Goal: Task Accomplishment & Management: Complete application form

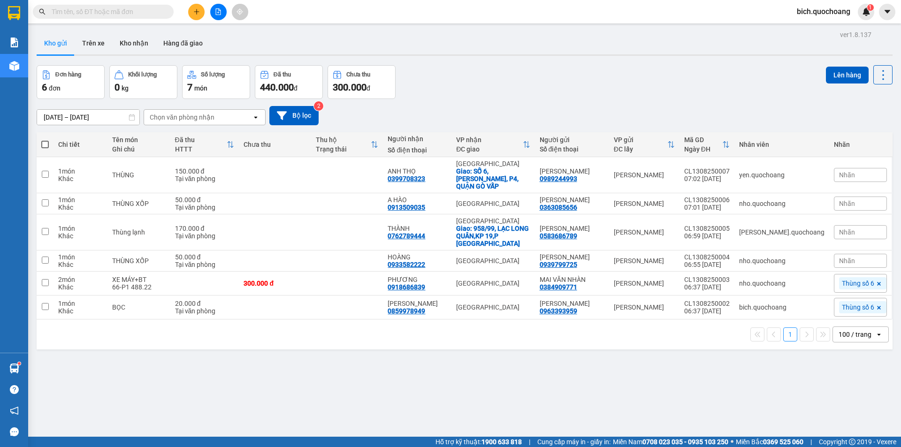
click at [155, 13] on input "text" at bounding box center [107, 12] width 111 height 10
click at [156, 13] on input "text" at bounding box center [107, 12] width 111 height 10
click at [135, 17] on span at bounding box center [103, 12] width 141 height 14
click at [144, 12] on input "text" at bounding box center [107, 12] width 111 height 10
click at [85, 7] on input "text" at bounding box center [107, 12] width 111 height 10
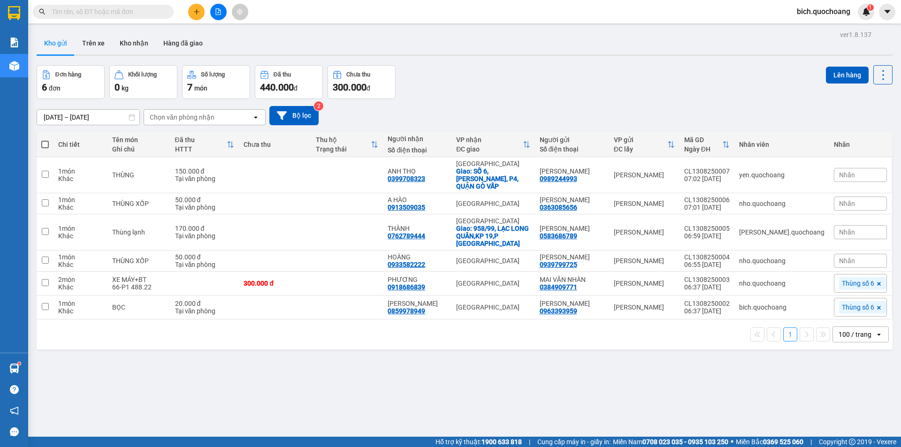
click at [115, 15] on input "text" at bounding box center [107, 12] width 111 height 10
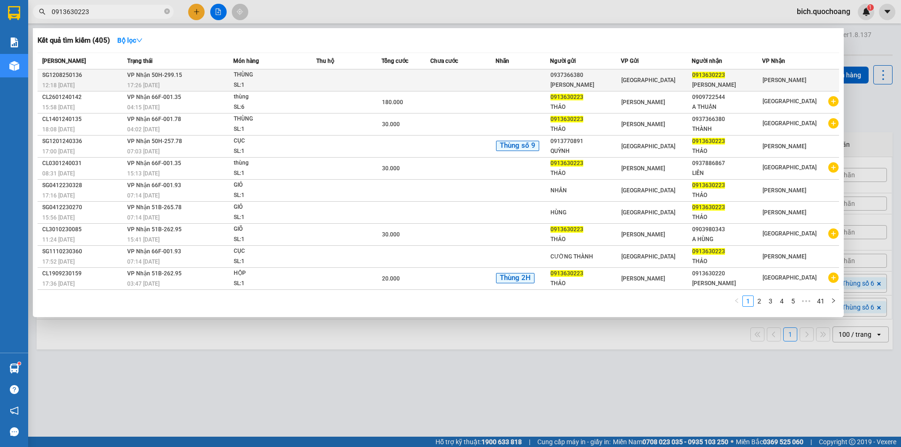
type input "0913630223"
click at [268, 89] on div "SL: 1" at bounding box center [269, 85] width 70 height 10
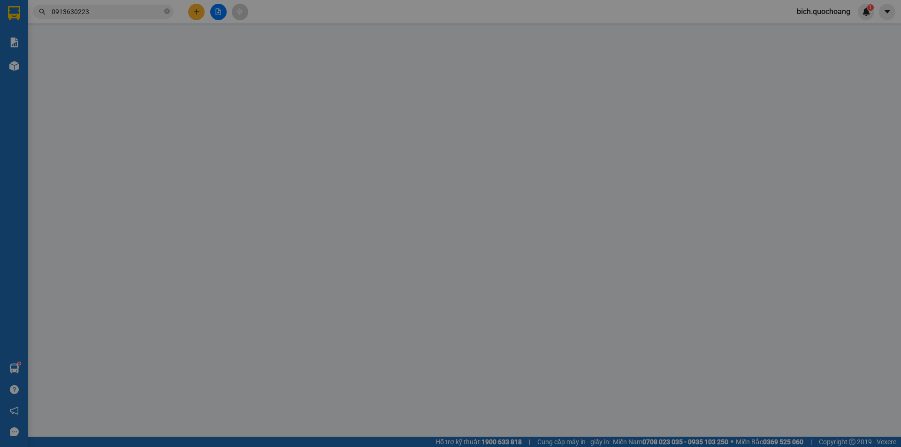
type input "0937366380"
type input "NGUYỄN TẤN THÀNH"
type input "205B/60 ÂU CƠ P.HÒA BÌNH HCM"
type input "0913630223"
type input "HUỲNH TẤN THẢO"
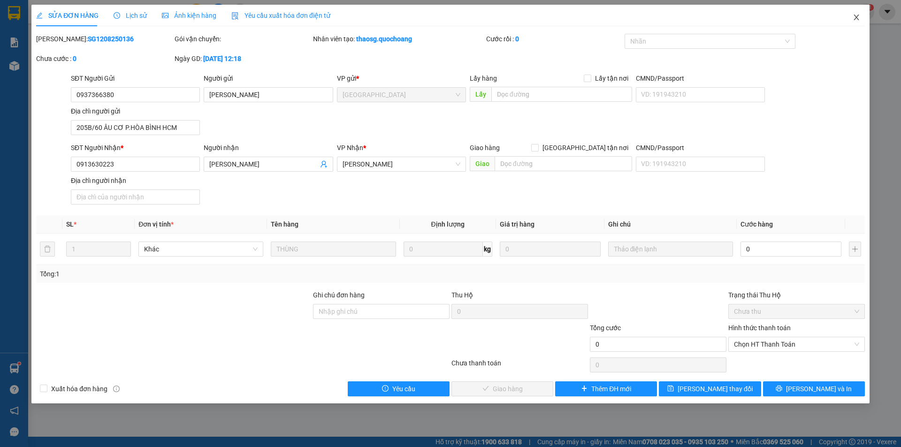
click at [858, 16] on icon "close" at bounding box center [857, 18] width 8 height 8
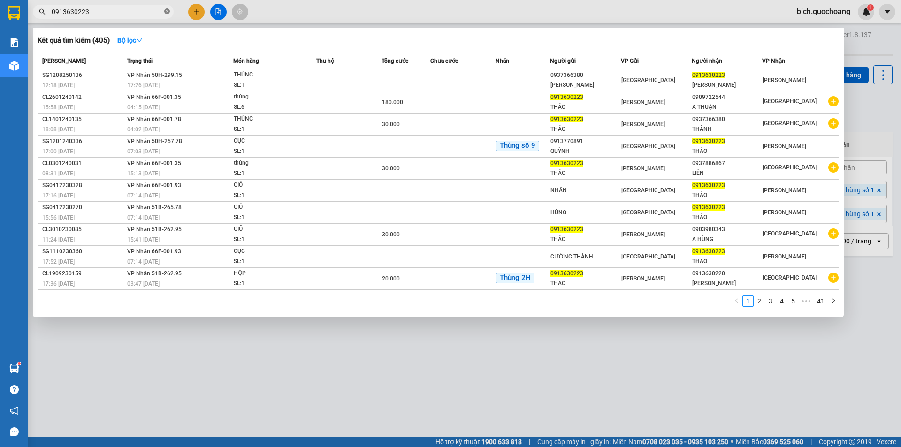
click at [169, 13] on icon "close-circle" at bounding box center [167, 11] width 6 height 6
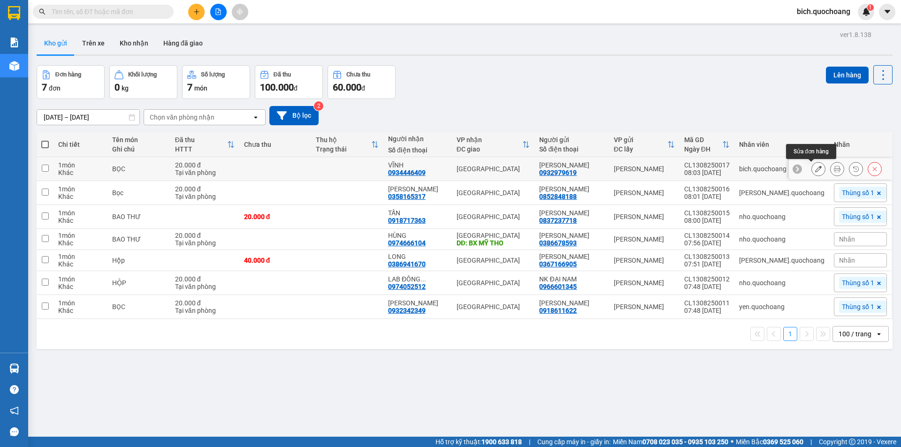
click at [815, 169] on icon at bounding box center [818, 169] width 7 height 7
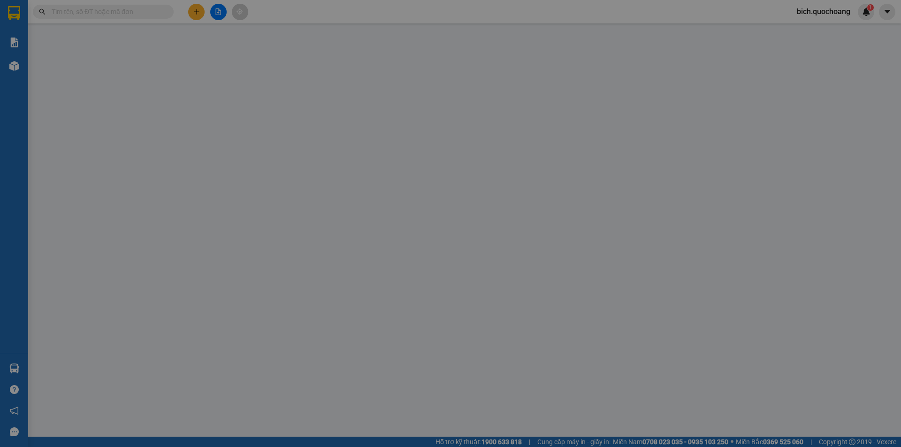
type input "0932979619"
type input "[PERSON_NAME]"
type input "0934446409"
type input "VĨNH"
type input "20.000"
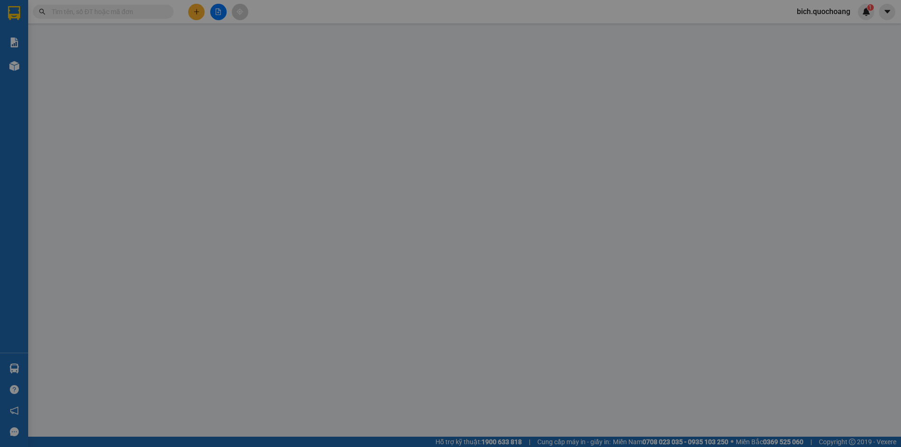
type input "0"
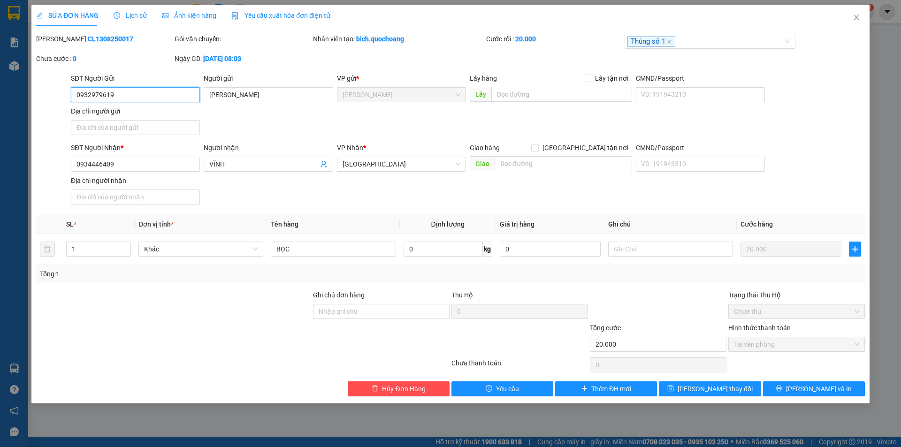
drag, startPoint x: 137, startPoint y: 92, endPoint x: 74, endPoint y: 94, distance: 62.9
click at [74, 94] on input "0932979619" at bounding box center [135, 94] width 129 height 15
click at [854, 19] on icon "close" at bounding box center [857, 18] width 8 height 8
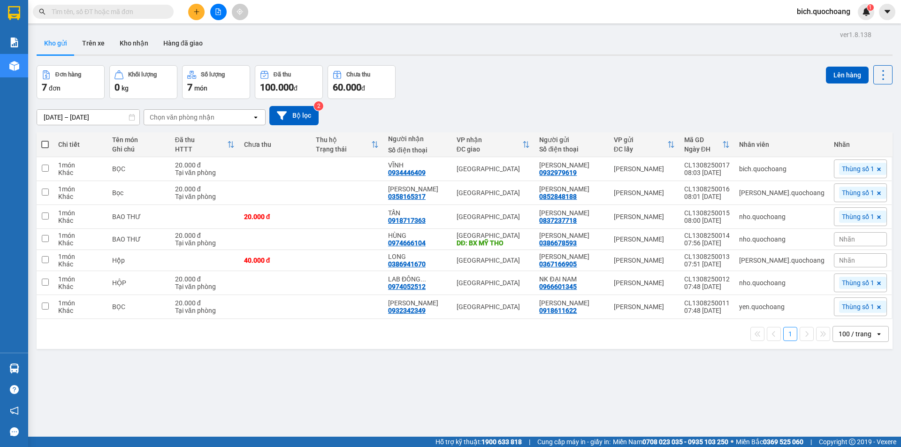
click at [121, 10] on input "text" at bounding box center [107, 12] width 111 height 10
paste input "0932979619"
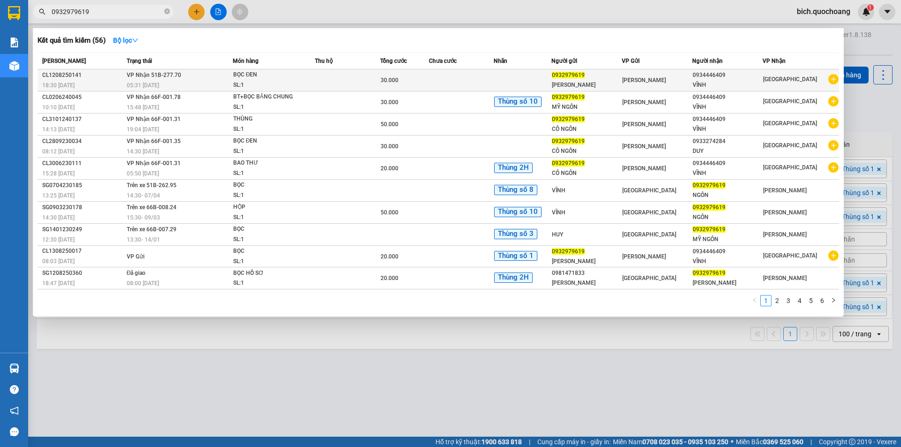
type input "0932979619"
click at [417, 81] on div "30.000" at bounding box center [405, 80] width 48 height 10
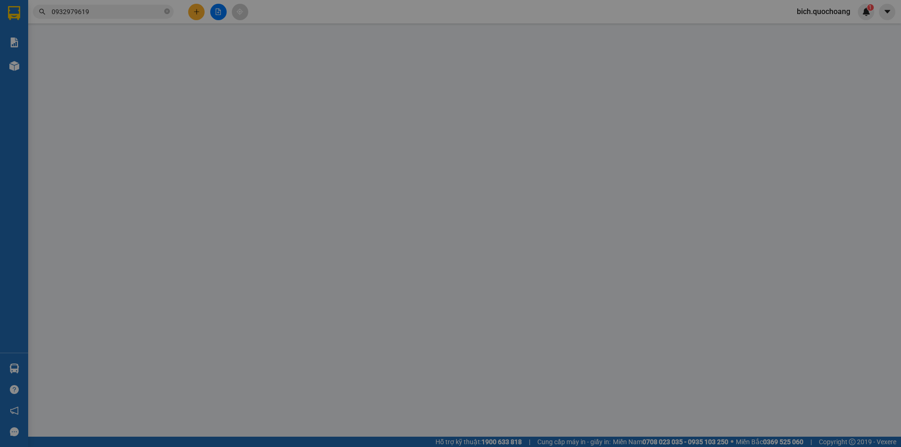
type input "0932979619"
type input "[PERSON_NAME]"
type input "P3 CAO LÃNH ĐỒNG THÁP"
type input "0934446409"
type input "VĨNH"
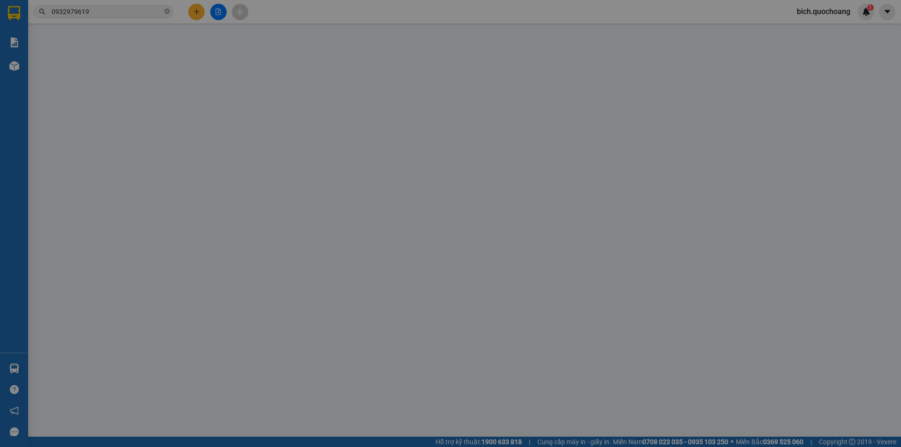
type input "30.000"
type input "0"
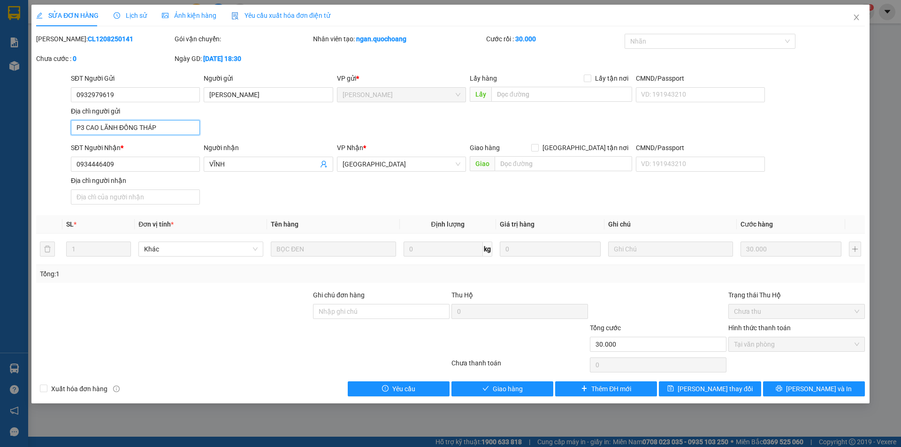
click at [170, 123] on input "P3 CAO LÃNH ĐỒNG THÁP" at bounding box center [135, 127] width 129 height 15
click at [862, 21] on span "Close" at bounding box center [856, 18] width 26 height 26
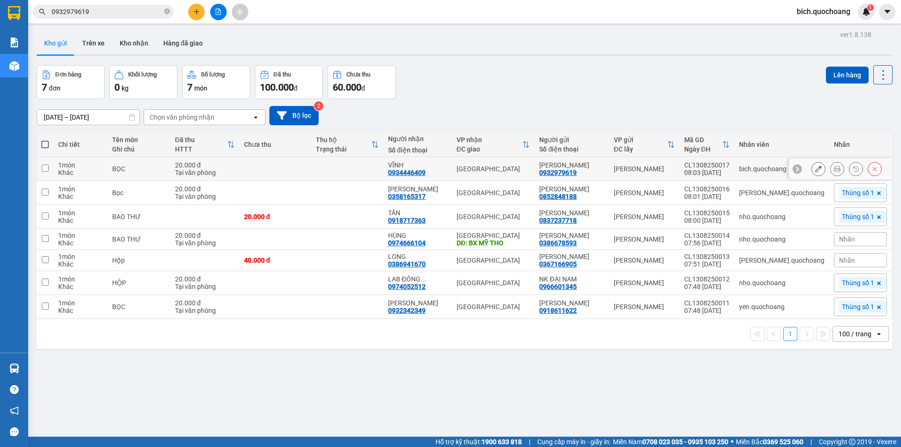
click at [815, 168] on icon at bounding box center [818, 169] width 7 height 7
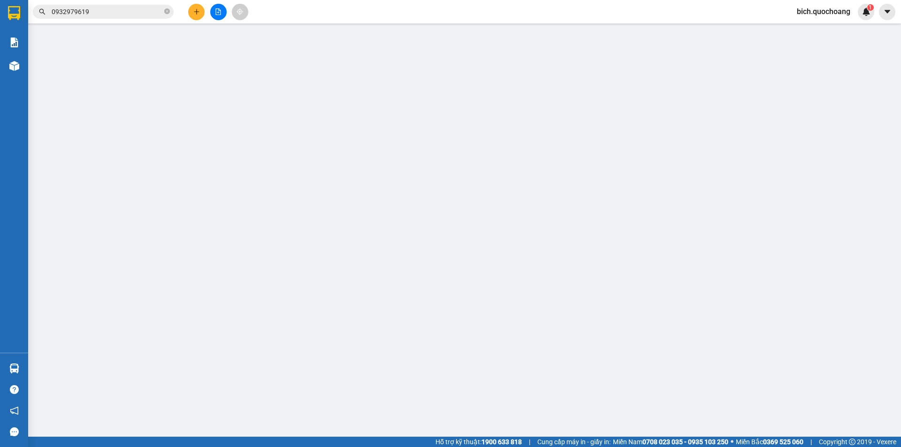
type input "0932979619"
type input "[PERSON_NAME]"
type input "0934446409"
type input "VĨNH"
type input "20.000"
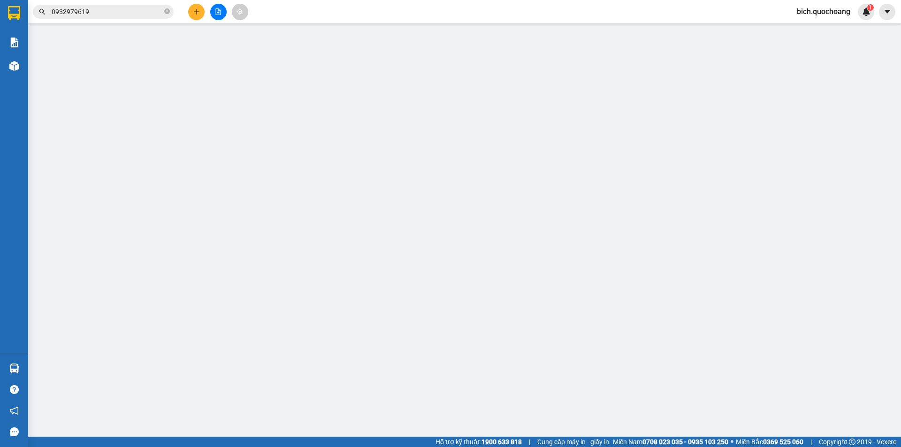
type input "0"
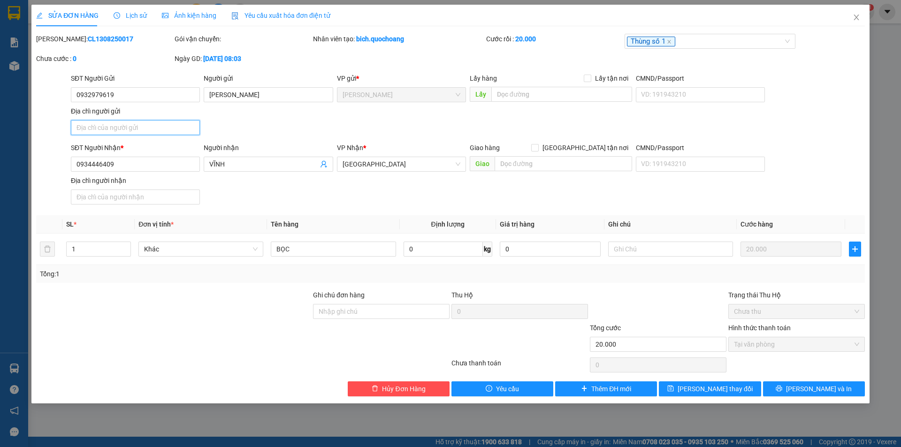
click at [106, 133] on input "Địa chỉ người gửi" at bounding box center [135, 127] width 129 height 15
paste input "P3 CAO LÃNH ĐỒNG THÁP"
type input "P3 CAO LÃNH ĐỒNG THÁP"
click at [831, 394] on button "[PERSON_NAME] và In" at bounding box center [814, 389] width 102 height 15
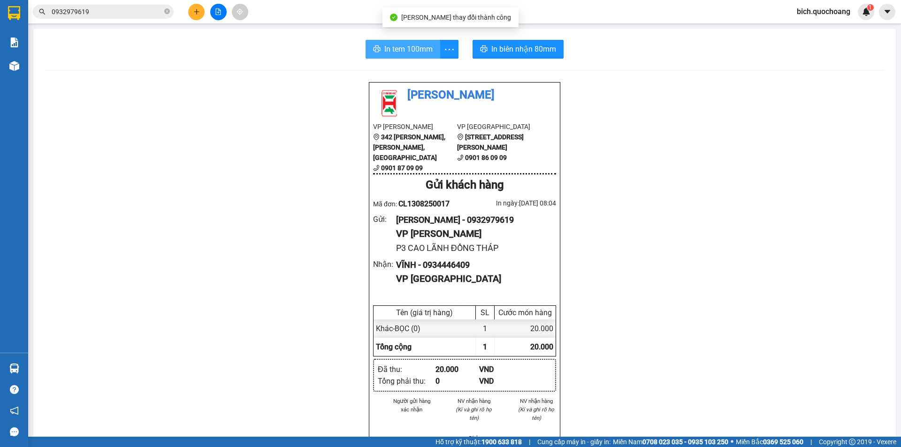
click at [388, 53] on span "In tem 100mm" at bounding box center [408, 49] width 48 height 12
click at [172, 10] on span "0932979619" at bounding box center [103, 12] width 141 height 14
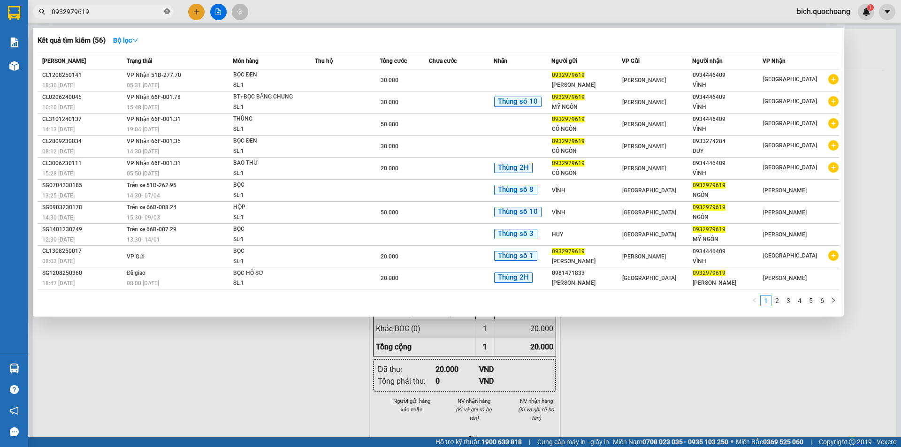
click at [168, 12] on icon "close-circle" at bounding box center [167, 11] width 6 height 6
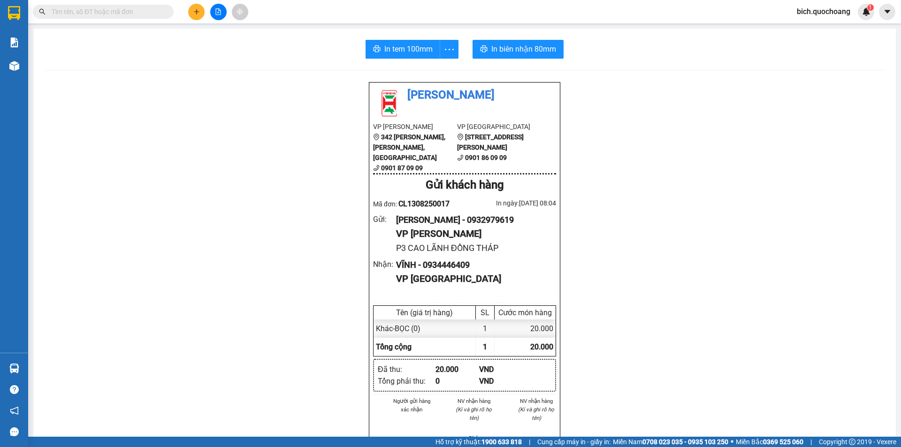
click at [124, 15] on input "text" at bounding box center [107, 12] width 111 height 10
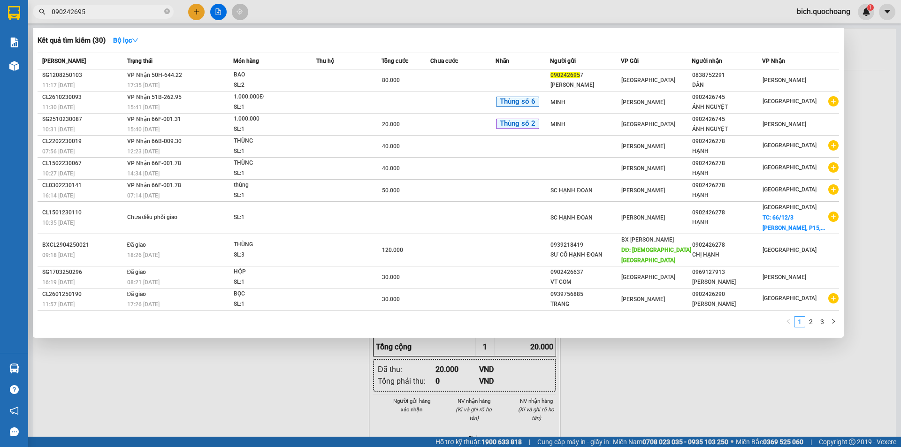
type input "0902426957"
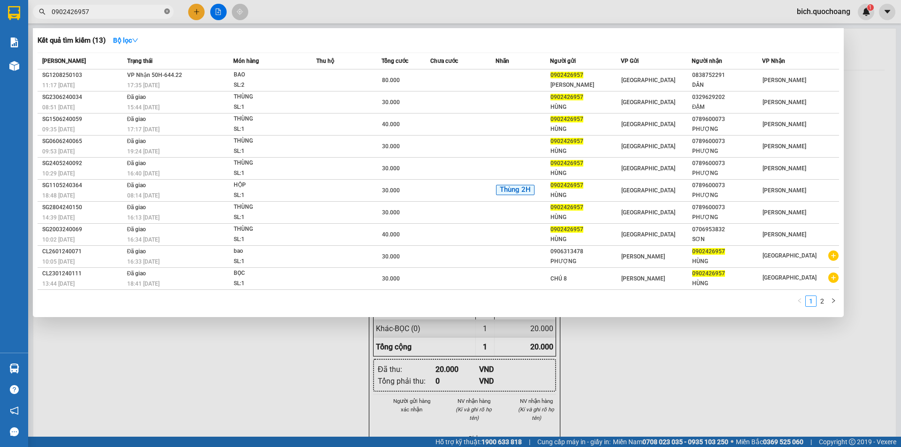
click at [168, 13] on icon "close-circle" at bounding box center [167, 11] width 6 height 6
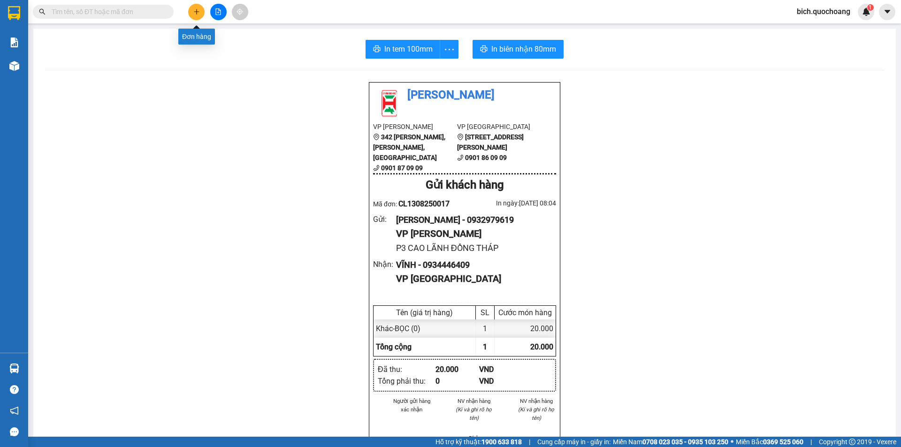
click at [199, 12] on icon "plus" at bounding box center [196, 11] width 7 height 7
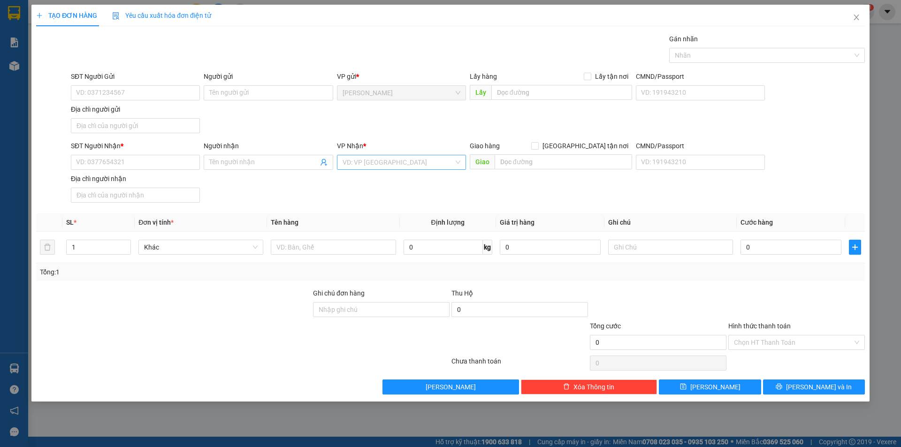
click at [366, 159] on input "search" at bounding box center [398, 162] width 111 height 14
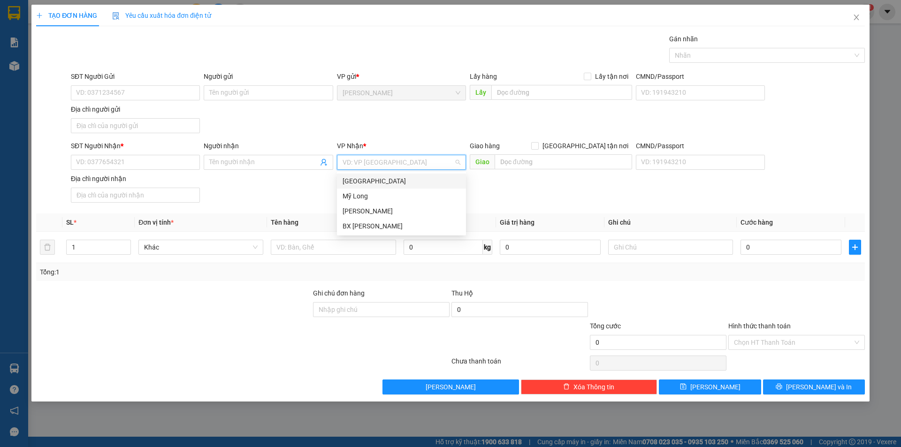
click at [360, 186] on div "[GEOGRAPHIC_DATA]" at bounding box center [402, 181] width 118 height 10
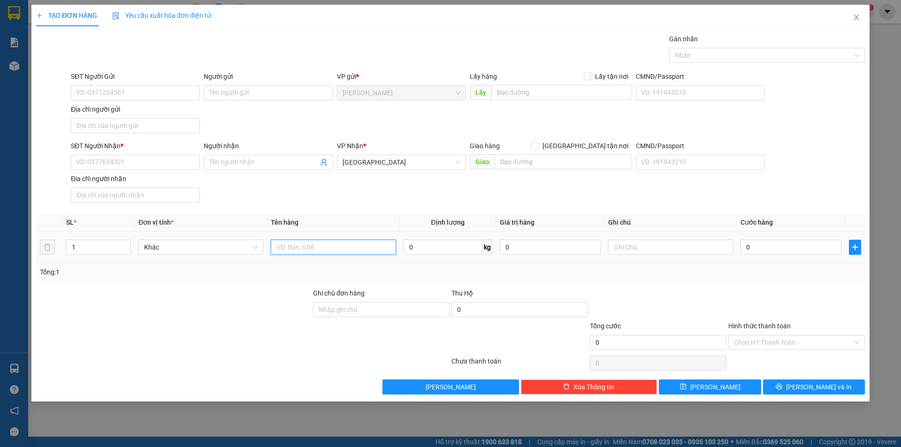
click at [316, 245] on input "text" at bounding box center [333, 247] width 125 height 15
type input "HỘP"
click at [534, 160] on input "text" at bounding box center [564, 161] width 138 height 15
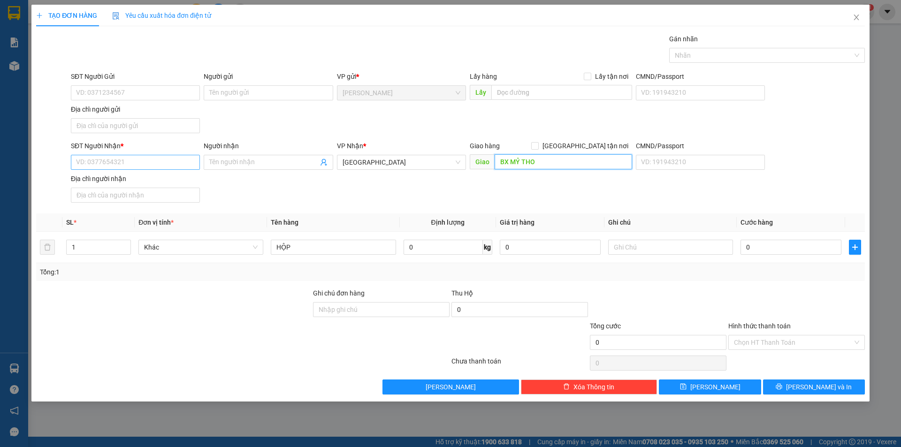
type input "BX MỶ THO"
click at [133, 156] on input "SĐT Người Nhận *" at bounding box center [135, 162] width 129 height 15
click at [123, 88] on input "SĐT Người Gửi" at bounding box center [135, 92] width 129 height 15
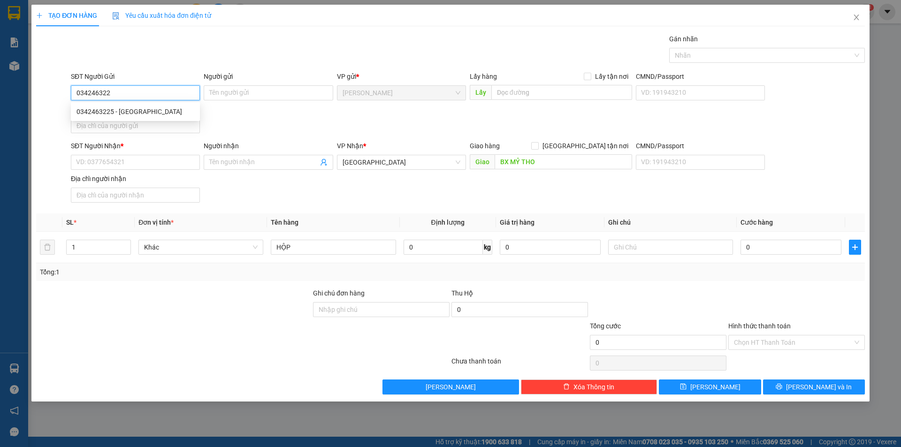
type input "0342463225"
click at [121, 115] on div "0342463225 - [GEOGRAPHIC_DATA]" at bounding box center [136, 112] width 118 height 10
type input "[PERSON_NAME]"
type input "0342463225"
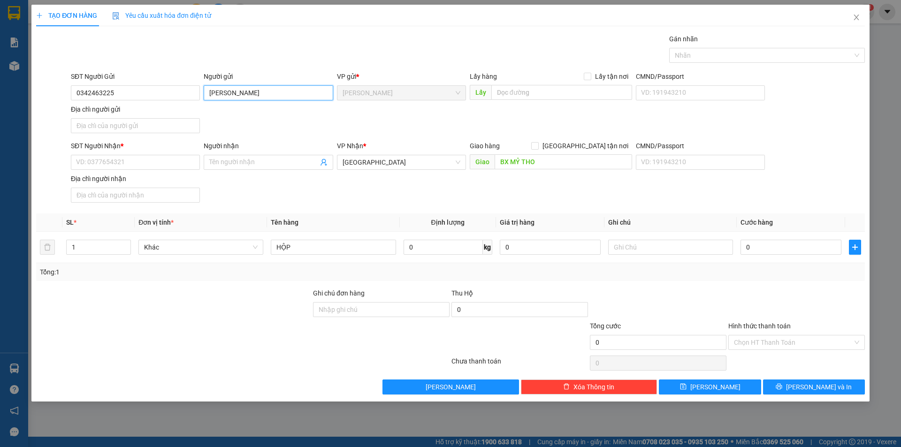
click at [210, 94] on input "[PERSON_NAME]" at bounding box center [268, 92] width 129 height 15
type input "[PERSON_NAME]"
click at [122, 128] on input "Địa chỉ người gửi" at bounding box center [135, 125] width 129 height 15
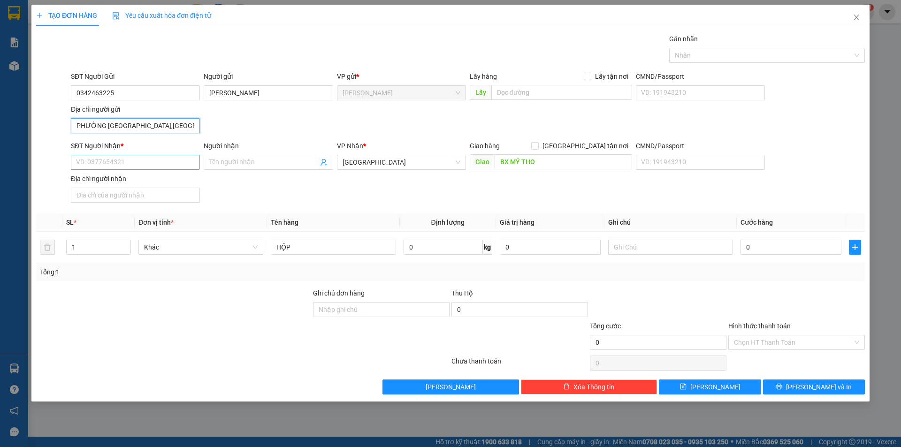
type input "PHƯỜNG [GEOGRAPHIC_DATA],[GEOGRAPHIC_DATA]"
click at [117, 164] on input "SĐT Người Nhận *" at bounding box center [135, 162] width 129 height 15
type input "0342463225"
click at [160, 181] on div "0342463225 - [GEOGRAPHIC_DATA]" at bounding box center [136, 181] width 118 height 10
type input "[PERSON_NAME]"
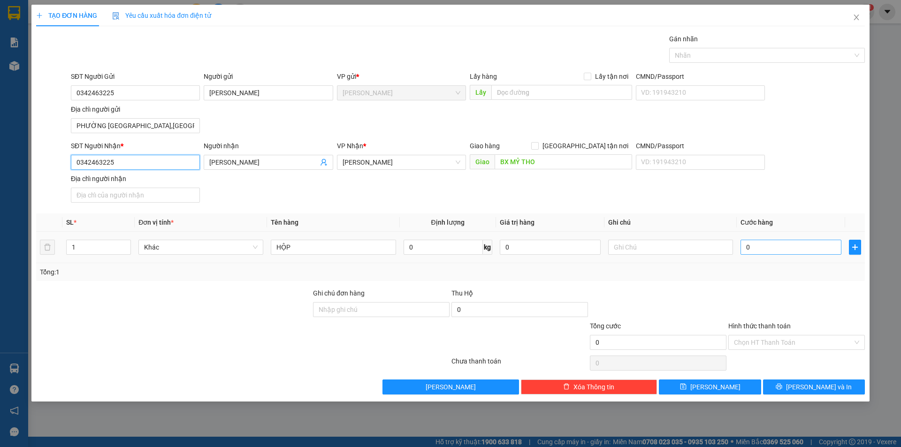
type input "0342463225"
click at [773, 250] on input "0" at bounding box center [791, 247] width 101 height 15
type input "3"
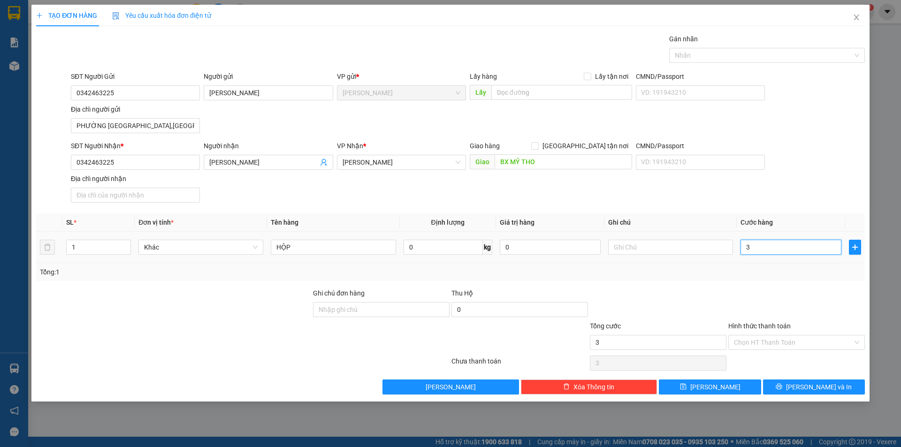
type input "30"
click at [762, 335] on div "Chọn HT Thanh Toán" at bounding box center [796, 342] width 137 height 15
type input "30.000"
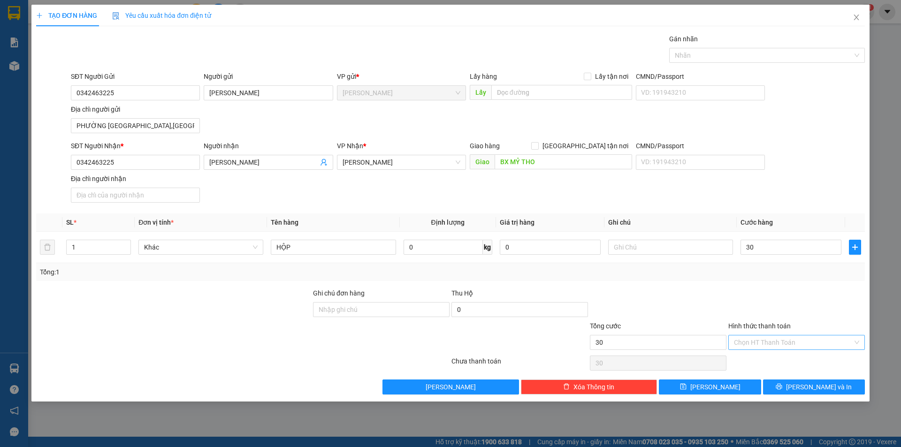
type input "30.000"
click at [763, 358] on div "Tại văn phòng" at bounding box center [796, 361] width 125 height 10
type input "0"
click at [788, 387] on button "[PERSON_NAME] và In" at bounding box center [814, 387] width 102 height 15
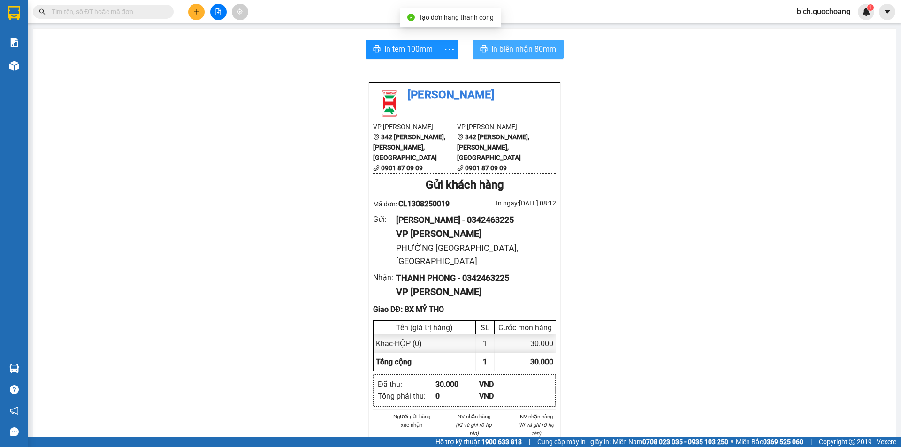
click at [519, 56] on button "In biên nhận 80mm" at bounding box center [518, 49] width 91 height 19
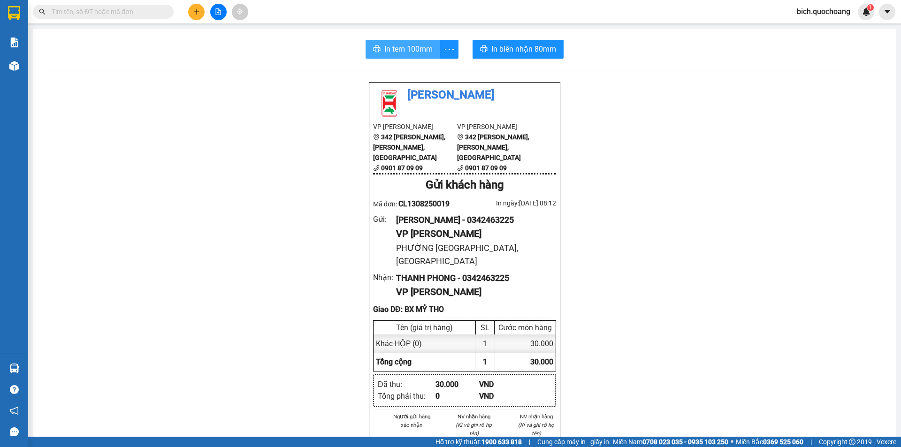
click at [397, 48] on span "In tem 100mm" at bounding box center [408, 49] width 48 height 12
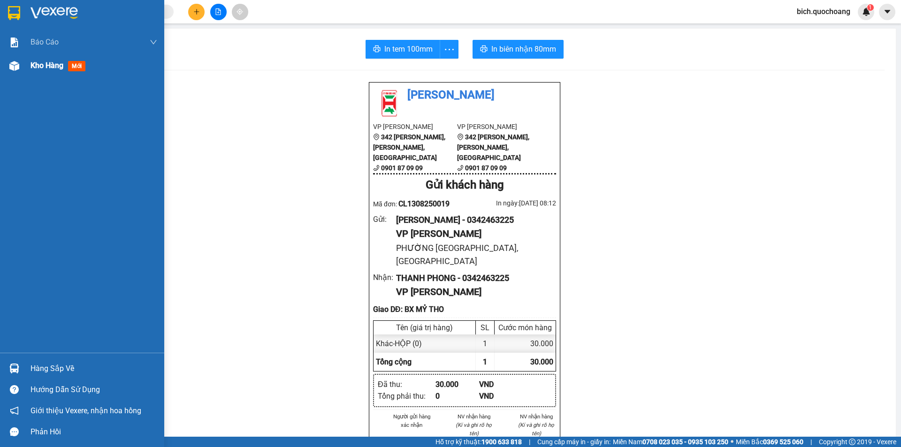
click at [53, 57] on div "Kho hàng mới" at bounding box center [94, 65] width 127 height 23
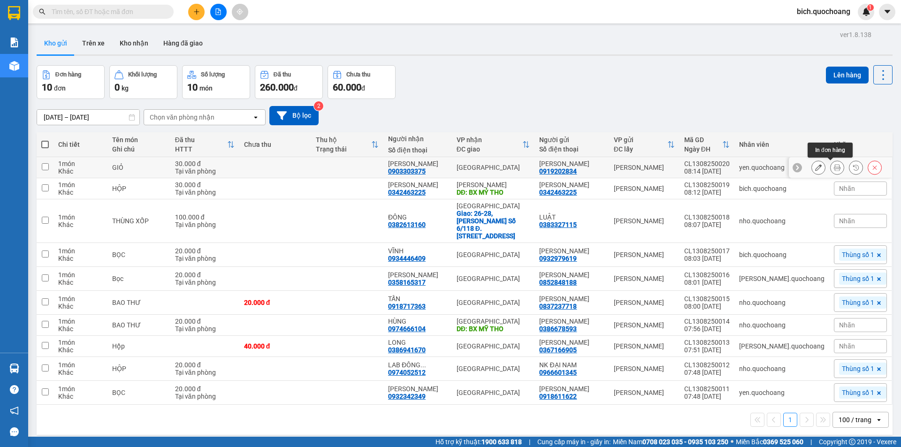
click at [834, 170] on icon at bounding box center [837, 167] width 7 height 7
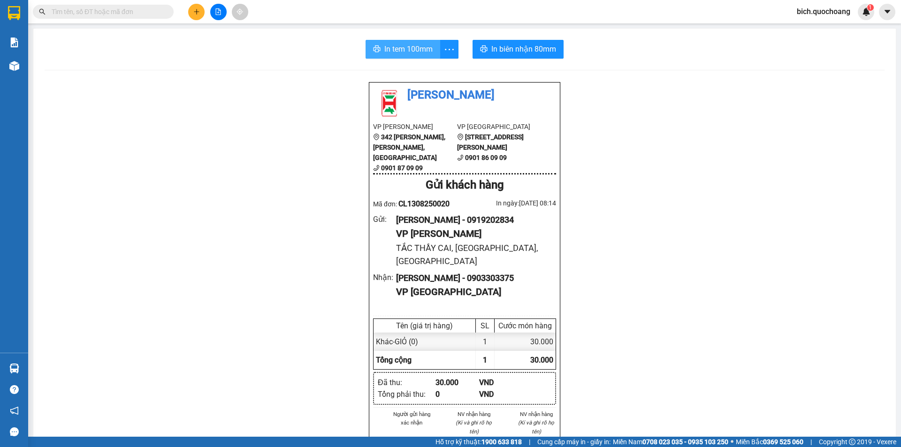
click at [377, 43] on button "In tem 100mm" at bounding box center [403, 49] width 75 height 19
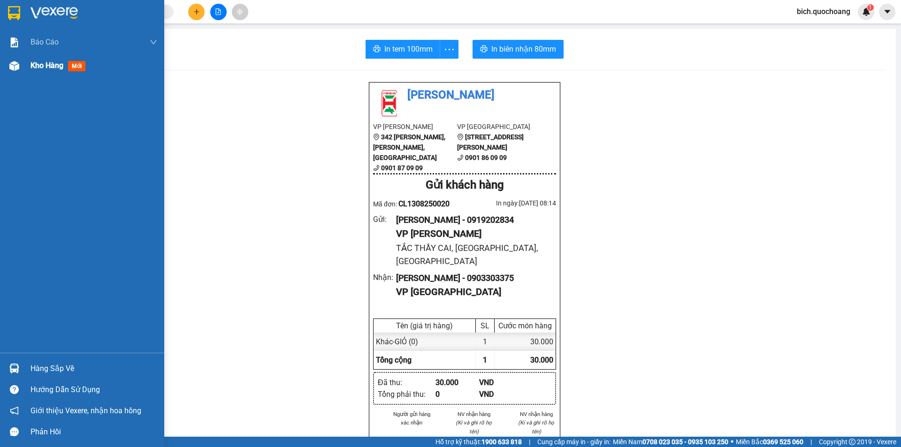
click at [45, 67] on span "Kho hàng" at bounding box center [47, 65] width 33 height 9
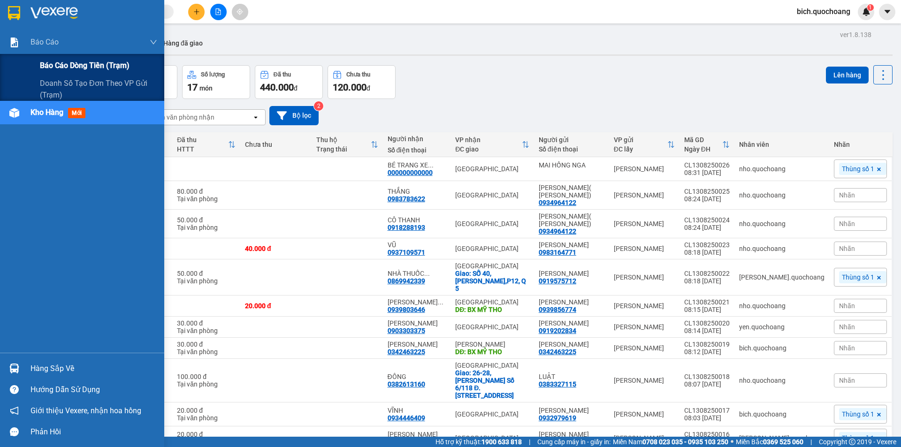
click at [61, 62] on span "Báo cáo dòng tiền (trạm)" at bounding box center [85, 66] width 90 height 12
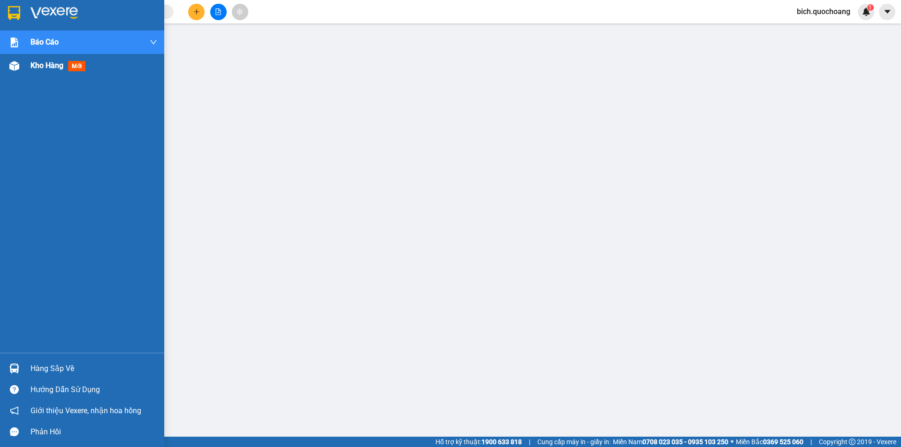
click at [40, 65] on span "Kho hàng" at bounding box center [47, 65] width 33 height 9
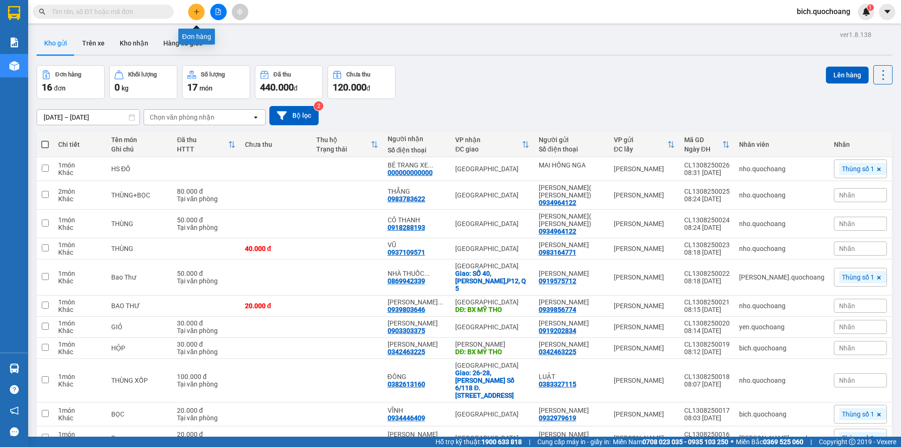
click at [193, 12] on icon "plus" at bounding box center [196, 11] width 7 height 7
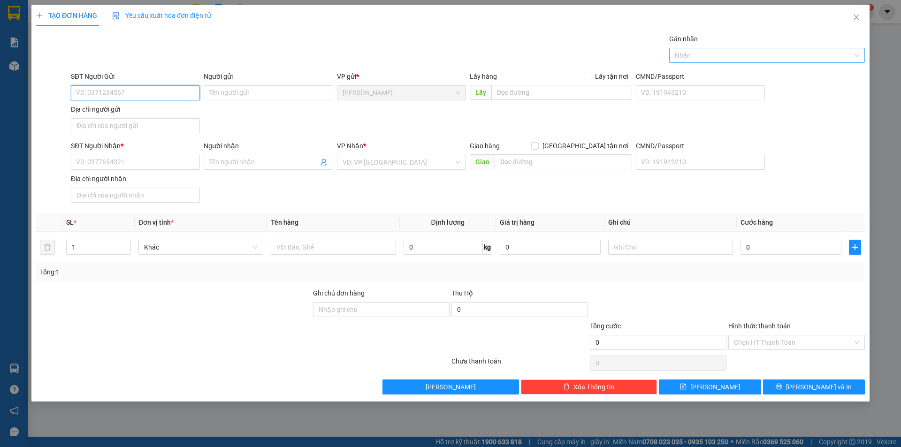
click at [697, 54] on div at bounding box center [763, 55] width 182 height 11
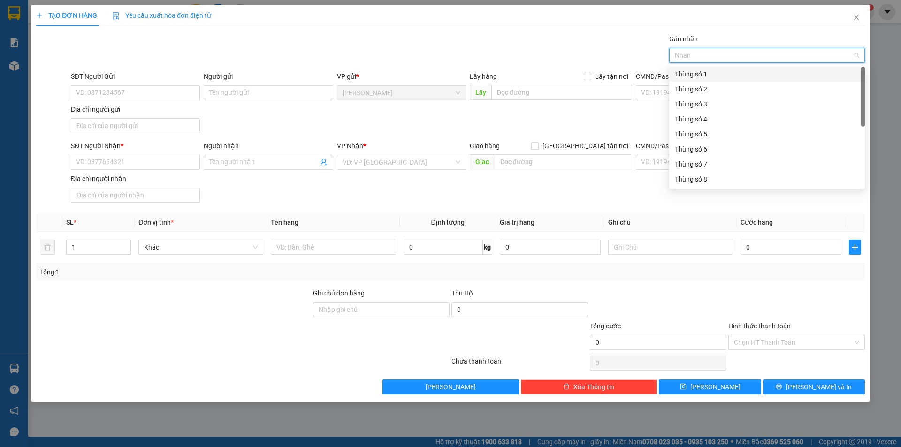
click at [697, 76] on div "Thùng số 1" at bounding box center [767, 74] width 184 height 10
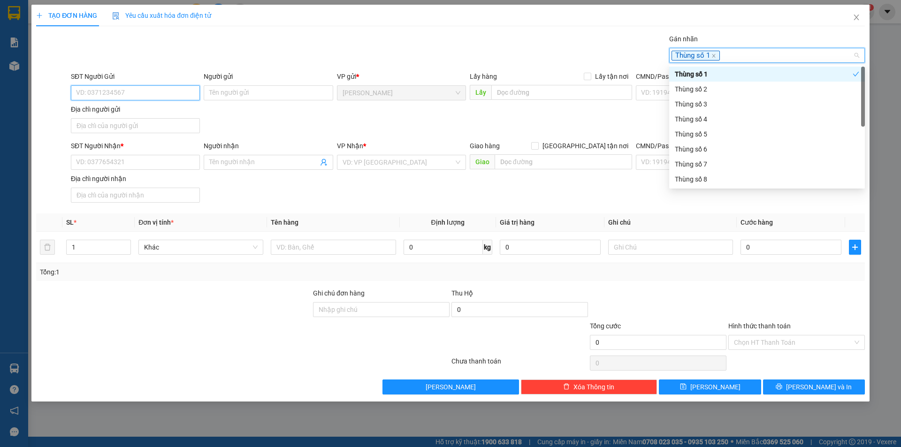
click at [147, 92] on input "SĐT Người Gửi" at bounding box center [135, 92] width 129 height 15
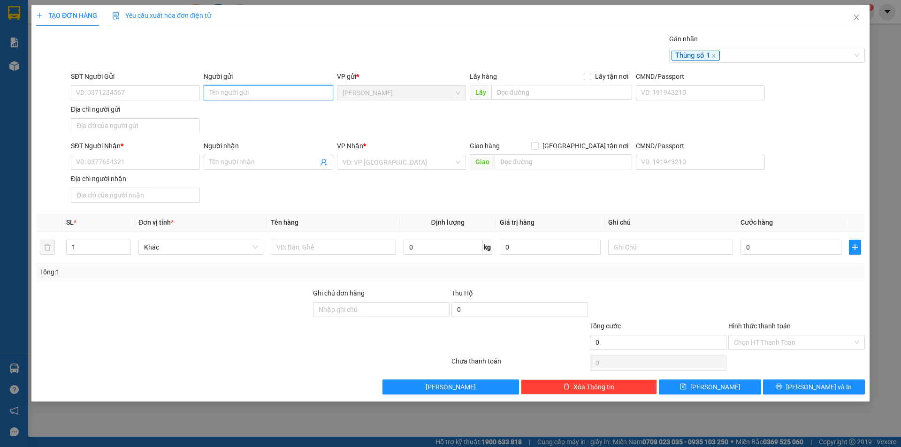
click at [237, 91] on input "Người gửi" at bounding box center [268, 92] width 129 height 15
type input "0941906"
click at [138, 92] on input "SĐT Người Gửi" at bounding box center [135, 92] width 129 height 15
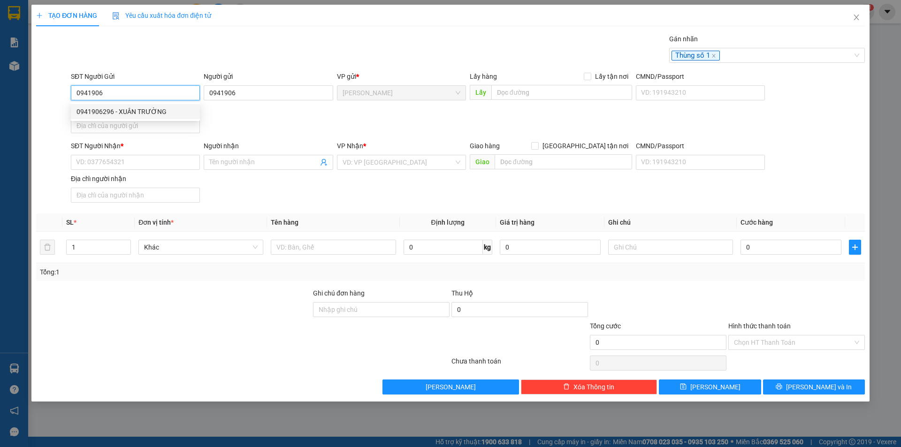
click at [137, 110] on div "0941906296 - XUÂN TRƯỜNG" at bounding box center [136, 112] width 118 height 10
type input "0941906296"
type input "XUÂN TRƯỜNG"
type input "0941906296"
click at [135, 128] on input "Địa chỉ người gửi" at bounding box center [135, 125] width 129 height 15
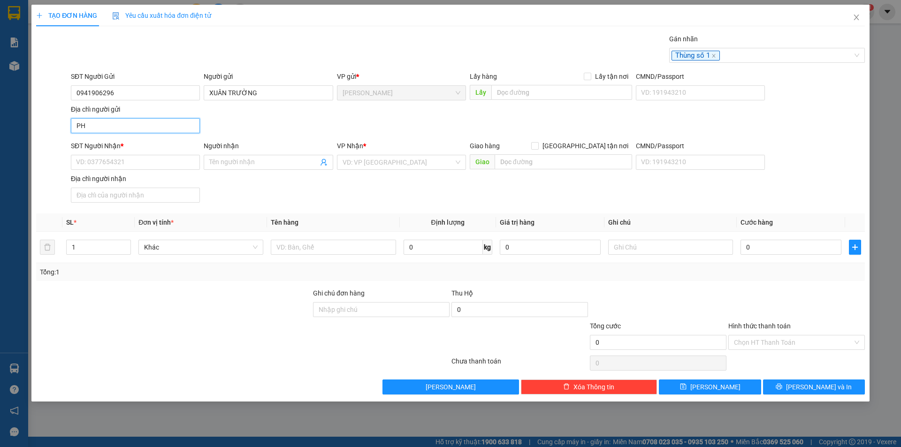
type input "P"
type input "PHƯỜNG [GEOGRAPHIC_DATA],[GEOGRAPHIC_DATA]"
click at [100, 159] on input "SĐT Người Nhận *" at bounding box center [135, 162] width 129 height 15
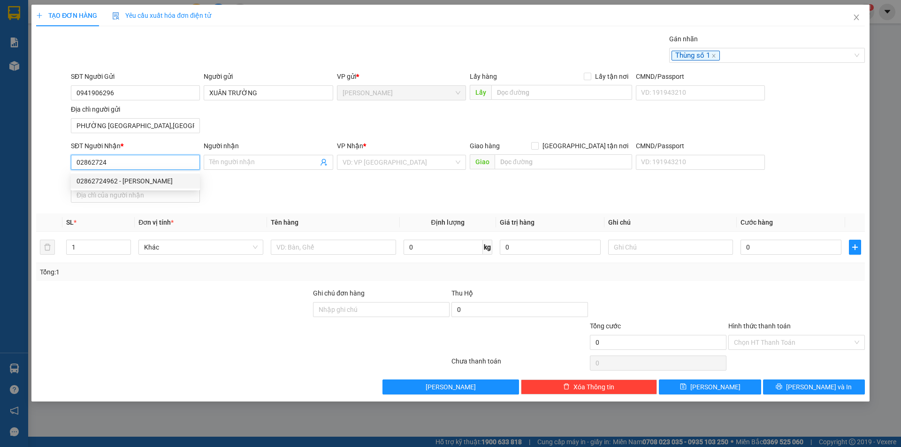
click at [130, 183] on div "02862724962 - [PERSON_NAME]" at bounding box center [136, 181] width 118 height 10
type input "02862724962"
type input "HÙNG PHÁT"
type input "02862724962"
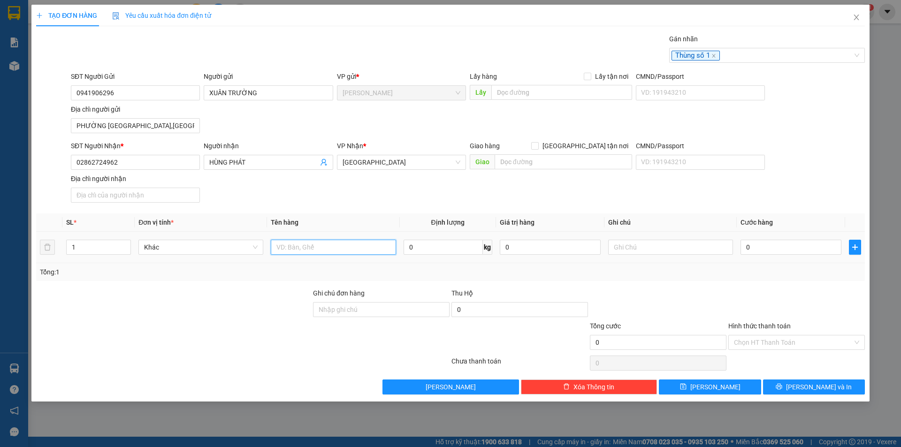
click at [293, 242] on input "text" at bounding box center [333, 247] width 125 height 15
type input "HỘP"
click at [745, 245] on input "0" at bounding box center [791, 247] width 101 height 15
type input "2"
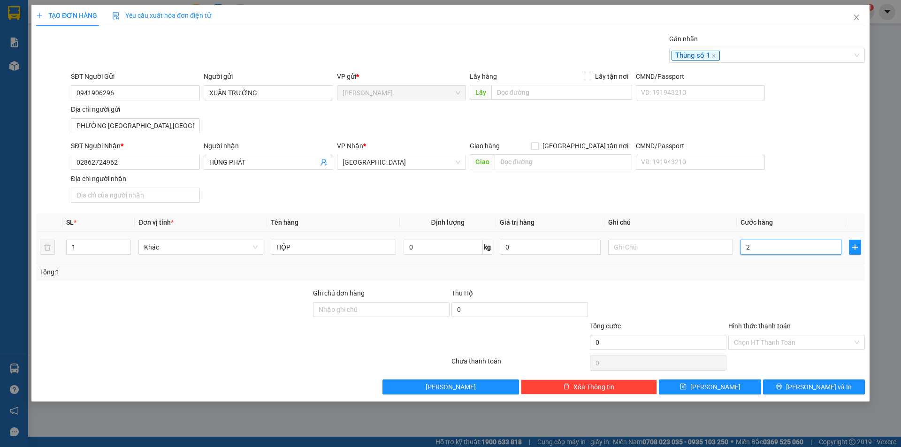
type input "2"
type input "20"
type input "20.000"
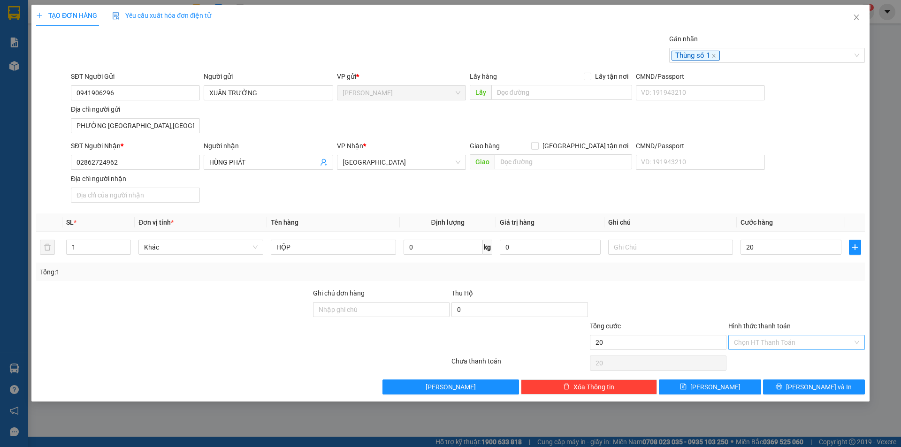
type input "20.000"
click at [776, 345] on input "Hình thức thanh toán" at bounding box center [793, 343] width 119 height 14
click at [786, 363] on div "Tại văn phòng" at bounding box center [796, 361] width 125 height 10
type input "0"
click at [789, 384] on button "[PERSON_NAME] và In" at bounding box center [814, 387] width 102 height 15
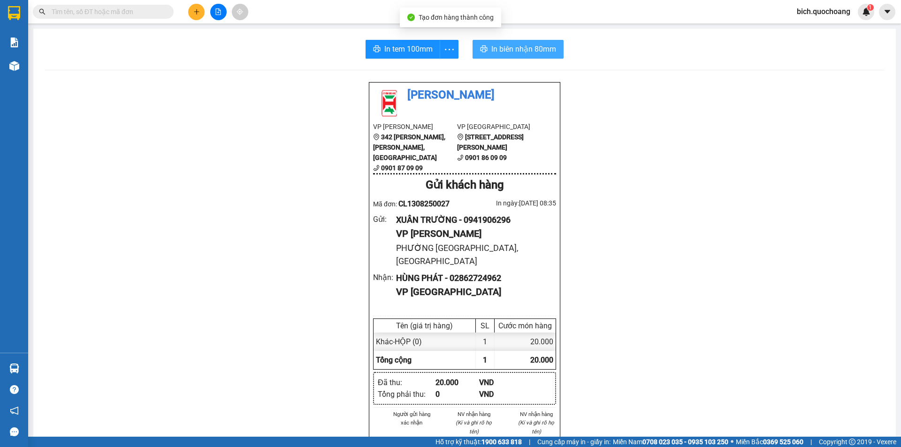
click at [502, 55] on span "In biên nhận 80mm" at bounding box center [523, 49] width 65 height 12
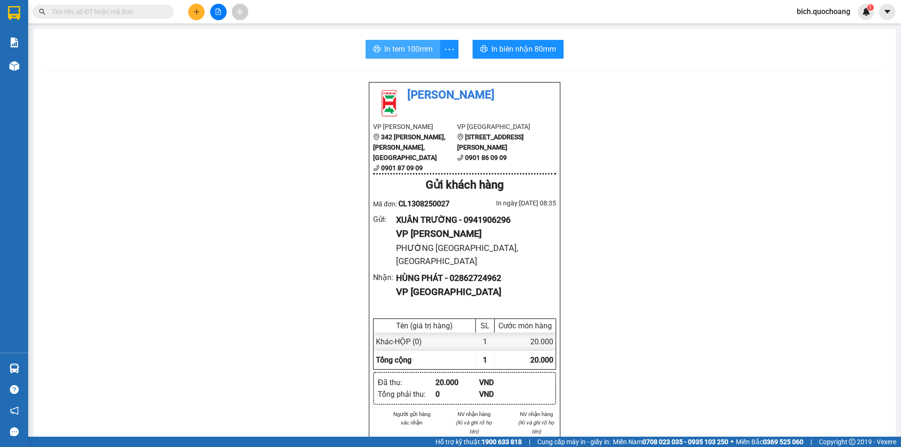
click at [386, 47] on span "In tem 100mm" at bounding box center [408, 49] width 48 height 12
click at [194, 9] on icon "plus" at bounding box center [196, 11] width 7 height 7
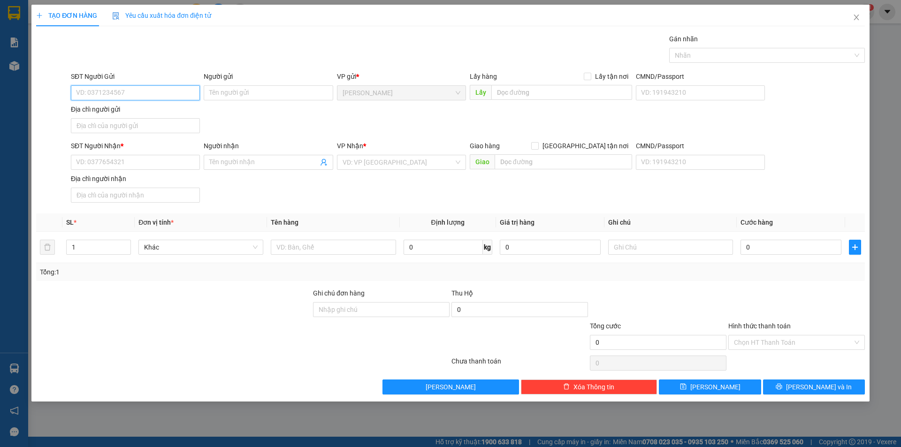
click at [86, 86] on input "SĐT Người Gửi" at bounding box center [135, 92] width 129 height 15
click at [127, 113] on div "0941906296 - XUÂN TRƯỜNG" at bounding box center [136, 112] width 118 height 10
type input "0941906296"
type input "XUÂN TRƯỜNG"
type input "0941906296"
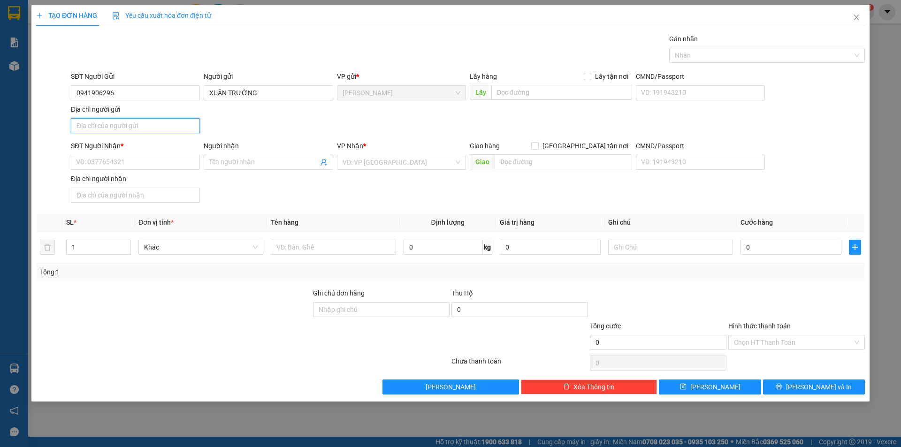
click at [133, 124] on input "Địa chỉ người gửi" at bounding box center [135, 125] width 129 height 15
type input "PHƯỜNG [GEOGRAPHIC_DATA],[GEOGRAPHIC_DATA]"
click at [123, 160] on input "SĐT Người Nhận *" at bounding box center [135, 162] width 129 height 15
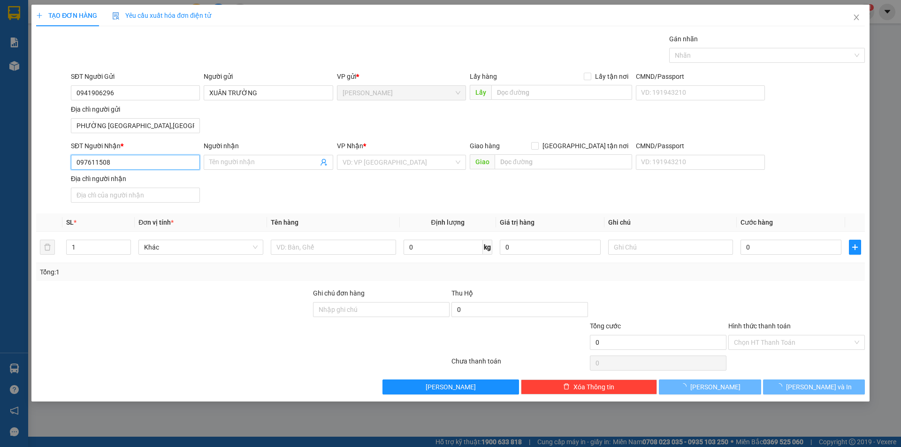
type input "0976115086"
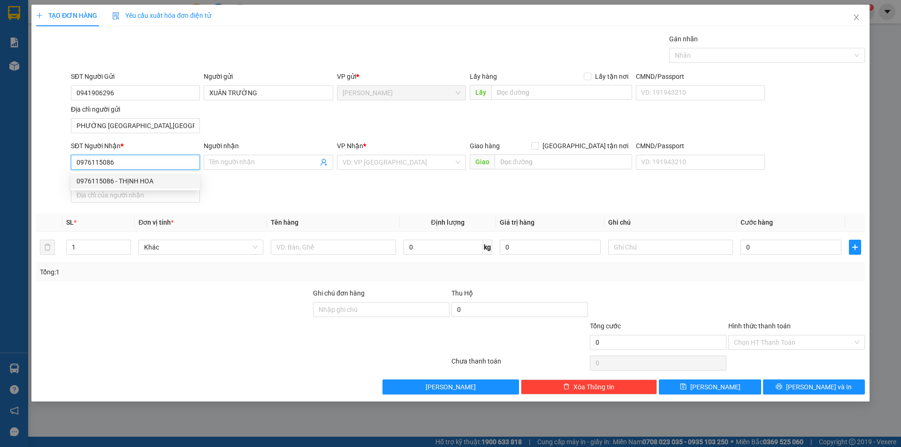
drag, startPoint x: 134, startPoint y: 184, endPoint x: 146, endPoint y: 183, distance: 11.7
click at [135, 184] on div "0976115086 - THỊNH HOA" at bounding box center [136, 181] width 118 height 10
type input "THỊNH HOA"
type input "0976115086"
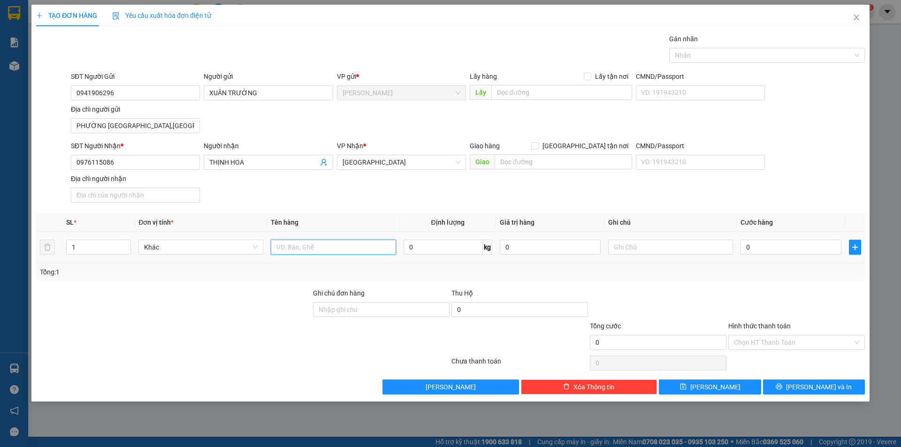
click at [343, 249] on input "text" at bounding box center [333, 247] width 125 height 15
type input "HỘP"
click at [757, 252] on input "0" at bounding box center [791, 247] width 101 height 15
type input "2"
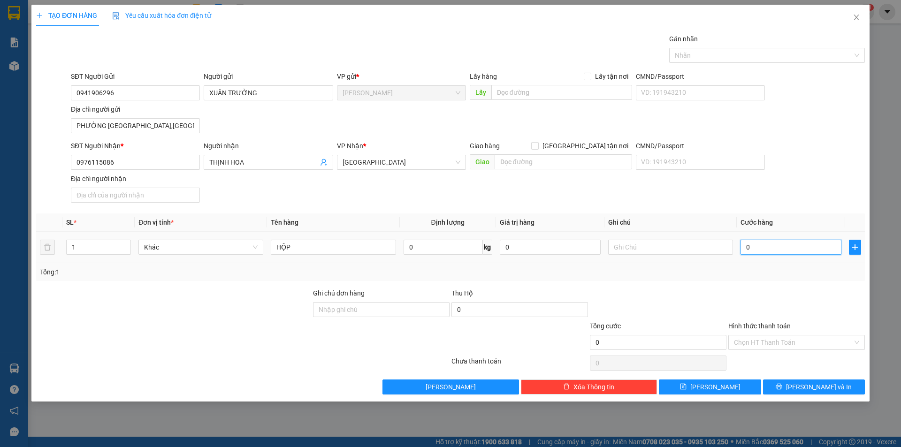
type input "2"
type input "20"
click at [723, 54] on div at bounding box center [763, 55] width 182 height 11
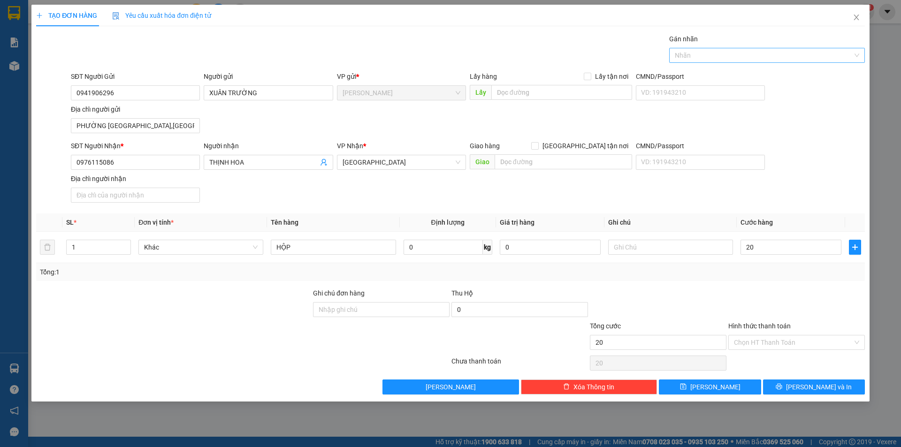
type input "20.000"
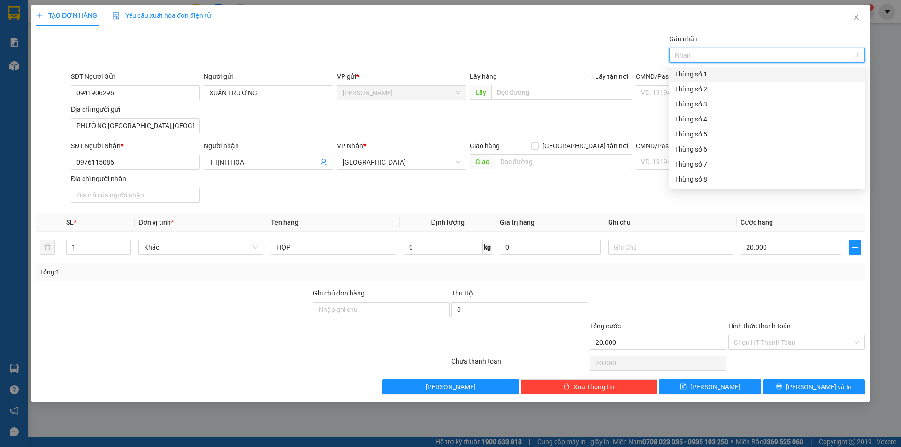
click at [715, 78] on div "Thùng số 1" at bounding box center [767, 74] width 184 height 10
click at [514, 30] on div "TẠO ĐƠN HÀNG Yêu cầu xuất hóa đơn điện tử Transit Pickup Surcharge Ids Transit …" at bounding box center [450, 200] width 829 height 390
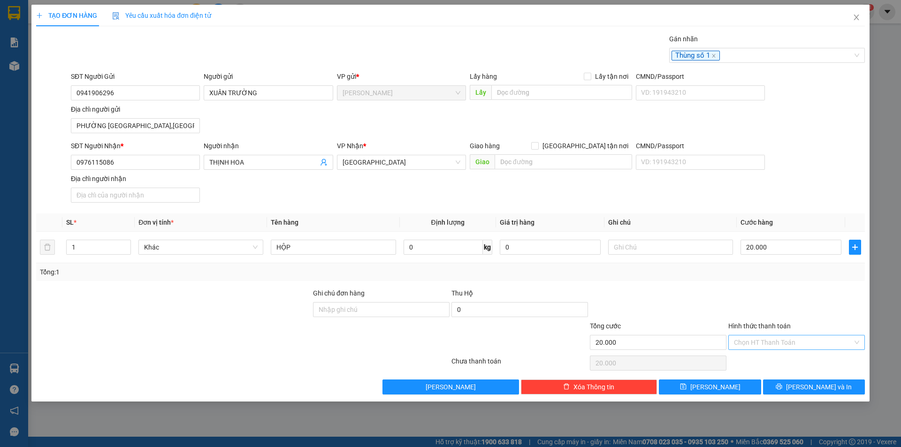
click at [743, 342] on input "Hình thức thanh toán" at bounding box center [793, 343] width 119 height 14
click at [759, 366] on div "Tại văn phòng" at bounding box center [796, 361] width 125 height 10
type input "0"
click at [782, 389] on icon "printer" at bounding box center [779, 386] width 7 height 7
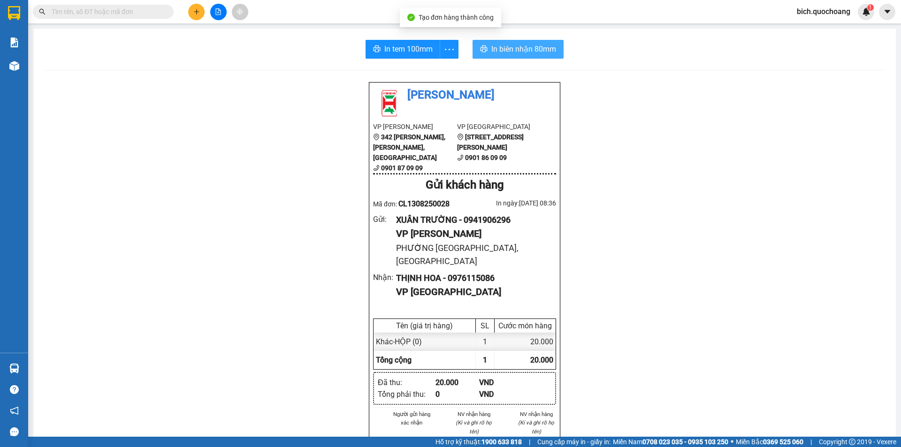
click at [508, 47] on span "In biên nhận 80mm" at bounding box center [523, 49] width 65 height 12
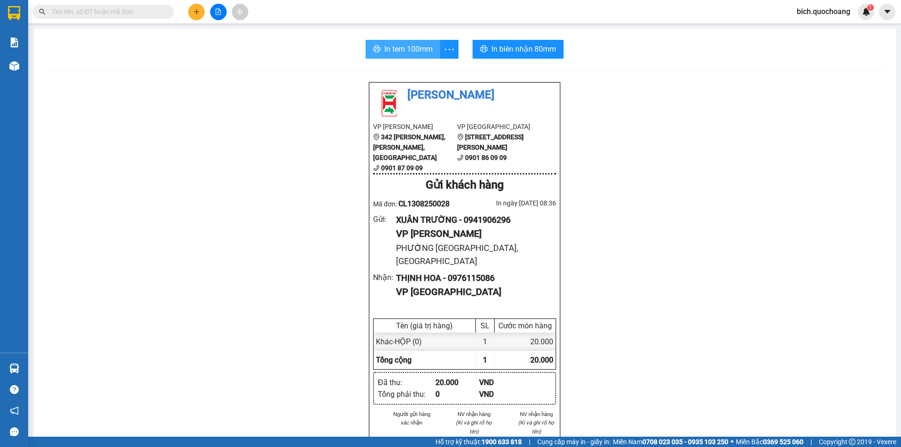
click at [411, 46] on span "In tem 100mm" at bounding box center [408, 49] width 48 height 12
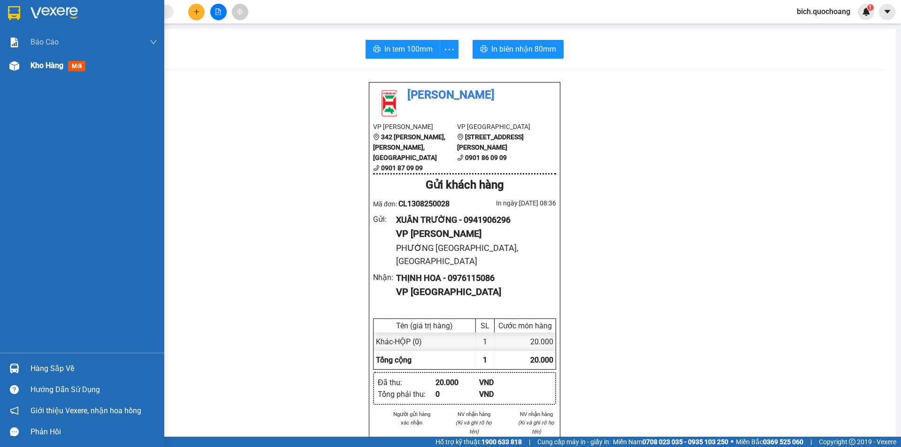
click at [62, 67] on span "Kho hàng" at bounding box center [47, 65] width 33 height 9
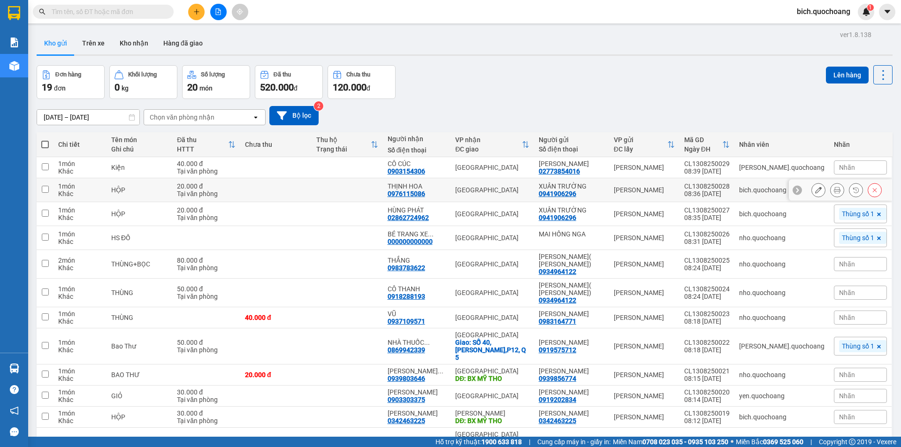
click at [872, 186] on button at bounding box center [874, 190] width 13 height 16
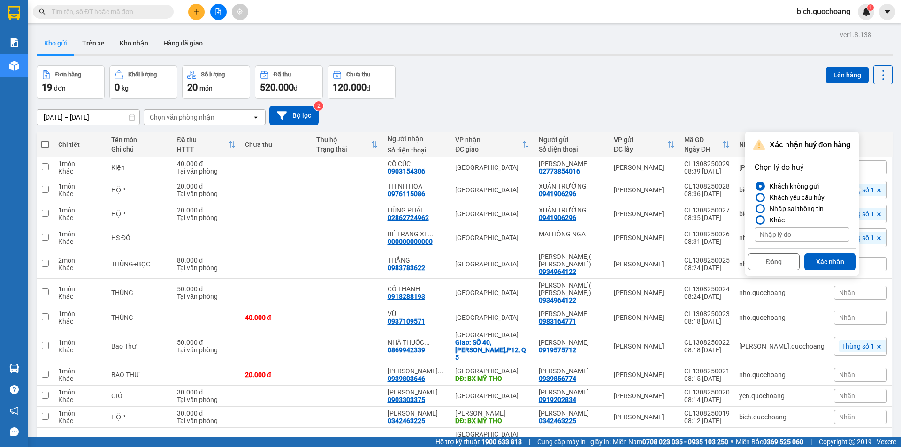
click at [763, 186] on div at bounding box center [760, 186] width 9 height 9
click at [755, 186] on input "Khách không gửi" at bounding box center [755, 186] width 0 height 0
click at [832, 261] on button "Xác nhận" at bounding box center [830, 261] width 52 height 17
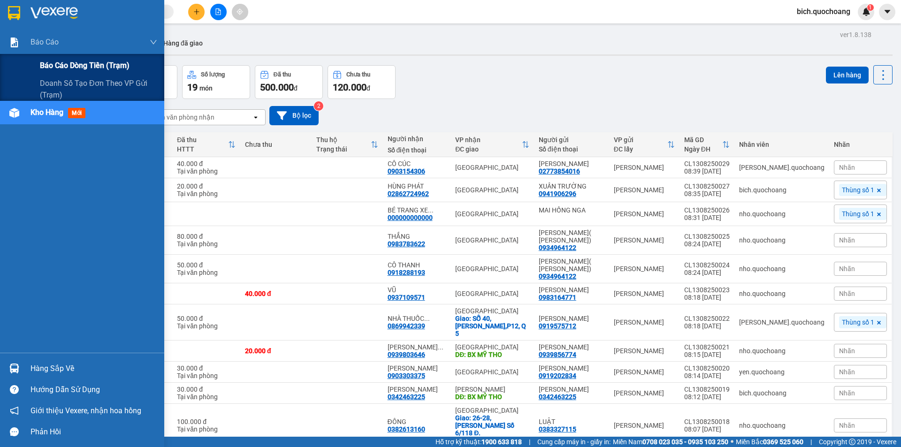
click at [70, 63] on span "Báo cáo dòng tiền (trạm)" at bounding box center [85, 66] width 90 height 12
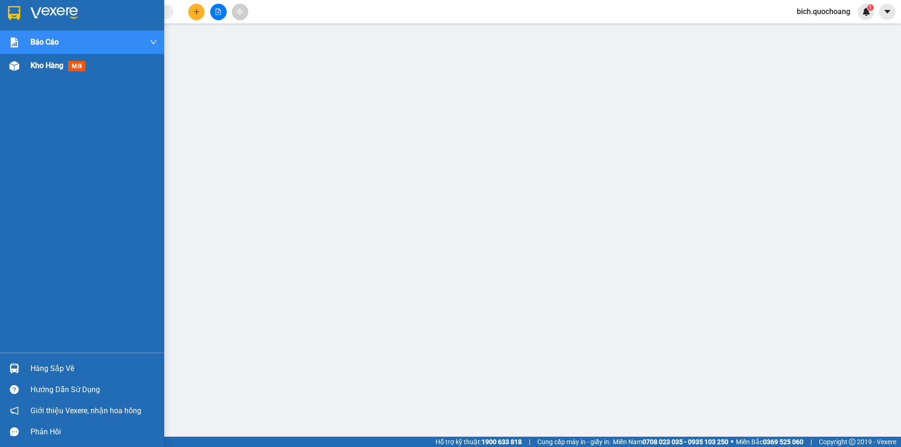
click at [40, 61] on span "Kho hàng" at bounding box center [47, 65] width 33 height 9
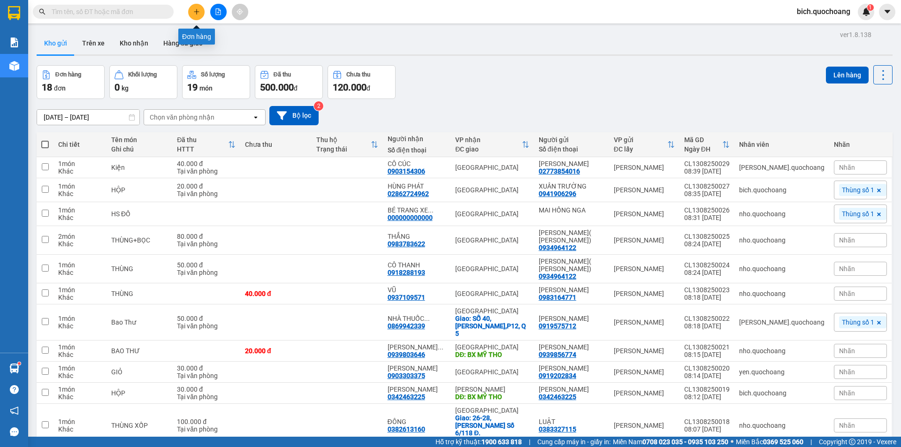
click at [195, 13] on icon "plus" at bounding box center [196, 11] width 7 height 7
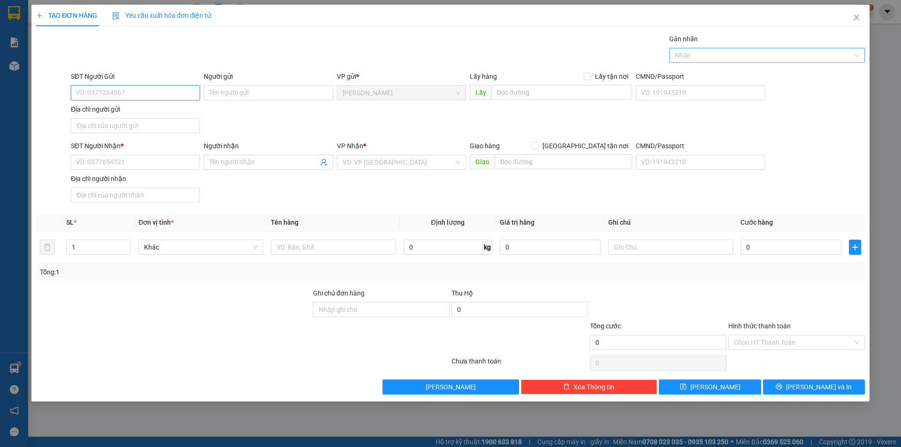
click at [717, 60] on div at bounding box center [763, 55] width 182 height 11
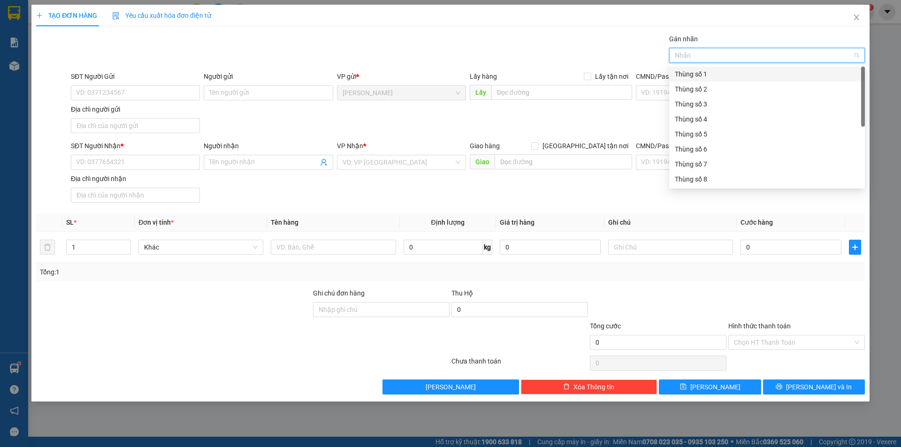
click at [702, 78] on div "Thùng số 1" at bounding box center [767, 74] width 184 height 10
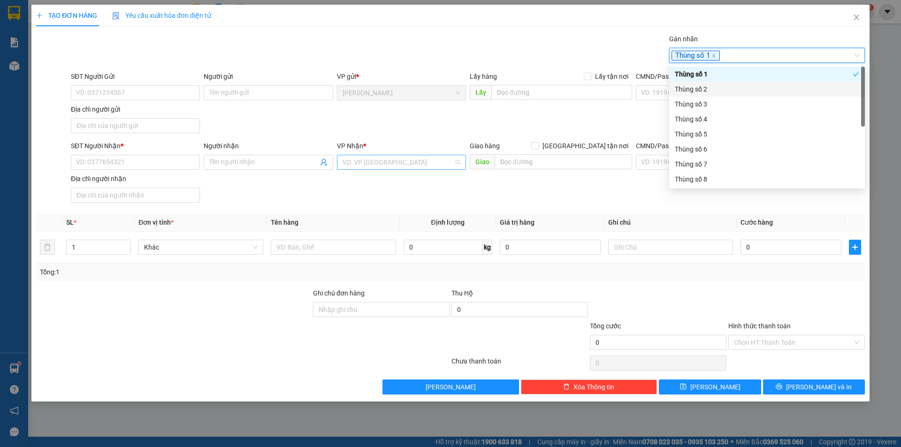
click at [368, 167] on input "search" at bounding box center [398, 162] width 111 height 14
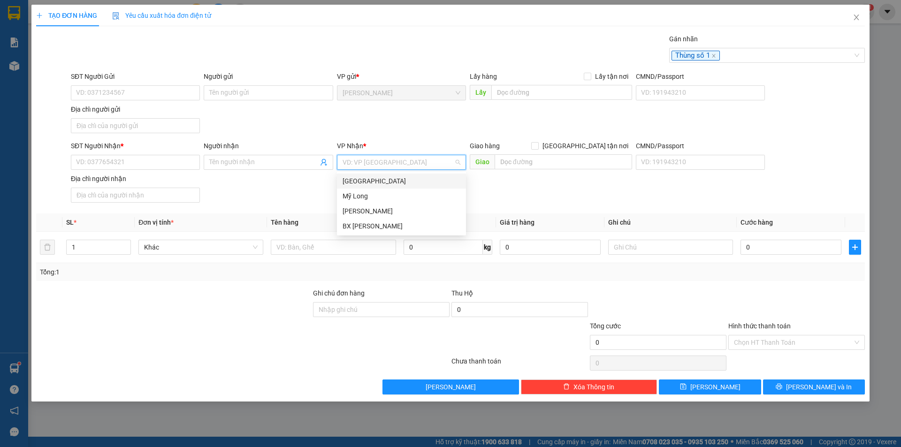
click at [353, 179] on div "[GEOGRAPHIC_DATA]" at bounding box center [402, 181] width 118 height 10
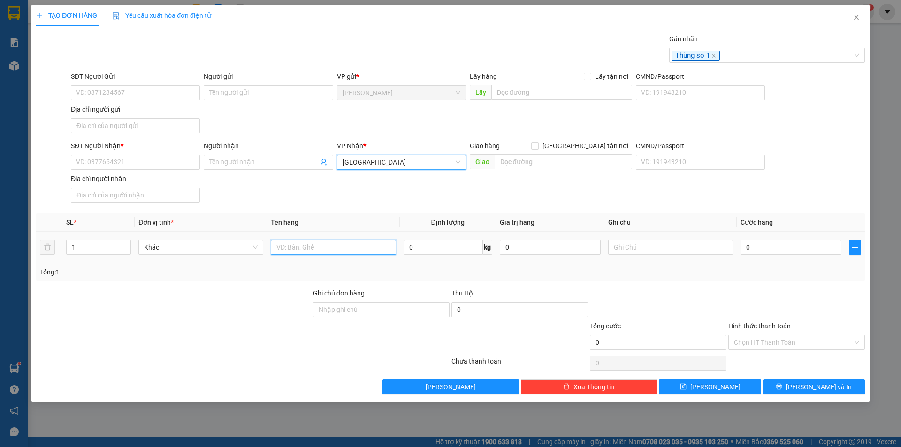
click at [292, 246] on input "text" at bounding box center [333, 247] width 125 height 15
type input "HỒ SƠ"
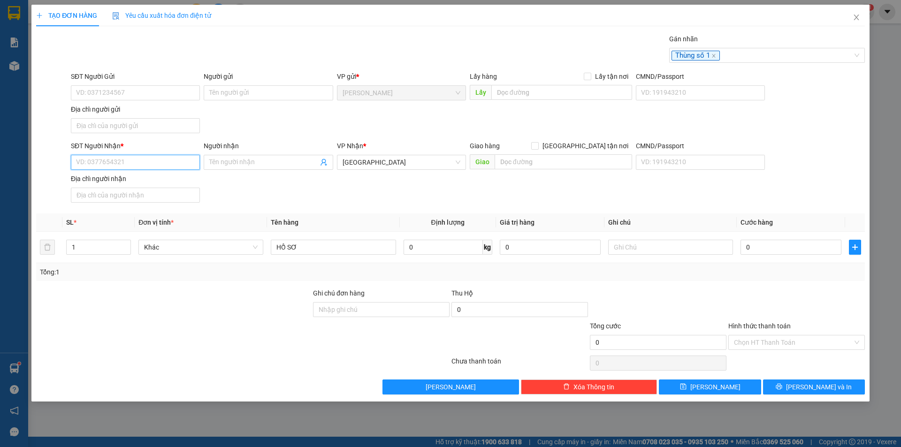
click at [102, 163] on input "SĐT Người Nhận *" at bounding box center [135, 162] width 129 height 15
type input "0937722480"
click at [255, 160] on input "Người nhận" at bounding box center [263, 162] width 108 height 10
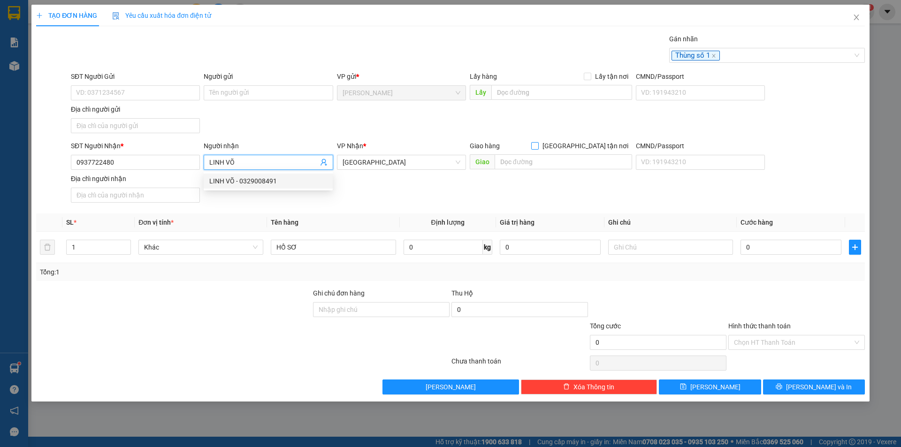
type input "LINH VÕ"
click at [538, 143] on input "[GEOGRAPHIC_DATA] tận nơi" at bounding box center [534, 145] width 7 height 7
checkbox input "true"
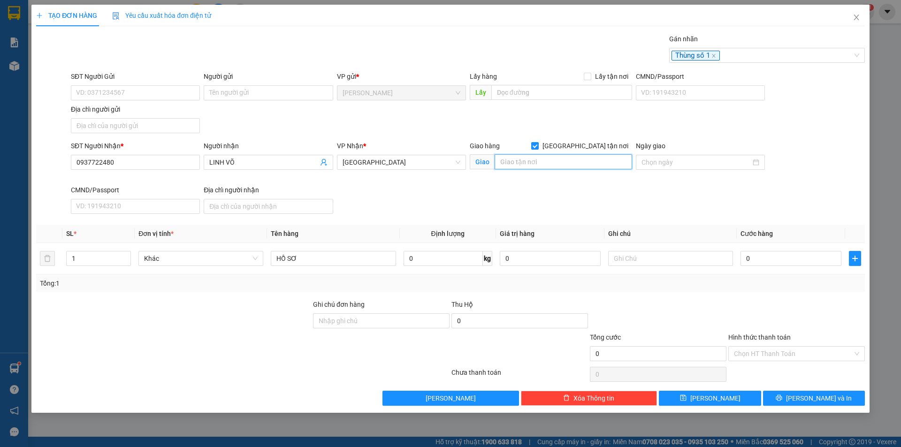
click at [556, 168] on input "text" at bounding box center [564, 161] width 138 height 15
type input "[STREET_ADDRESS]"
click at [109, 93] on input "SĐT Người Gửi" at bounding box center [135, 92] width 129 height 15
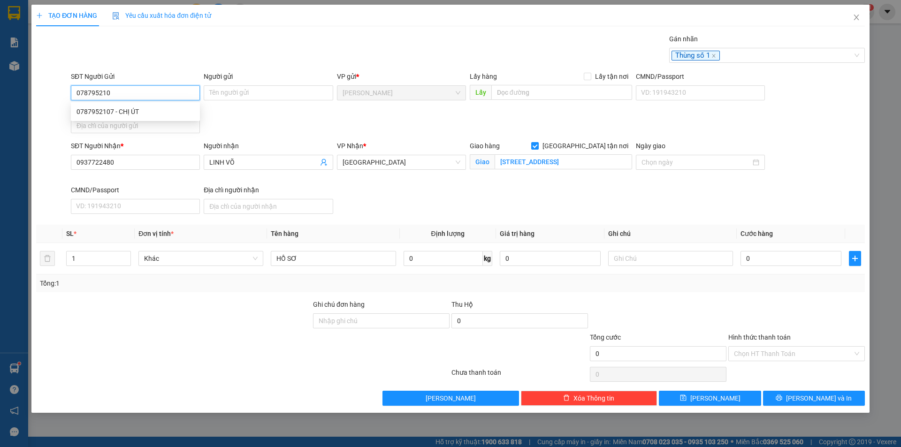
type input "0787952107"
click at [128, 109] on div "0787952107 - CHỊ ÚT" at bounding box center [136, 112] width 118 height 10
type input "CHỊ ÚT"
type input "0787952107"
drag, startPoint x: 252, startPoint y: 89, endPoint x: 193, endPoint y: 98, distance: 59.3
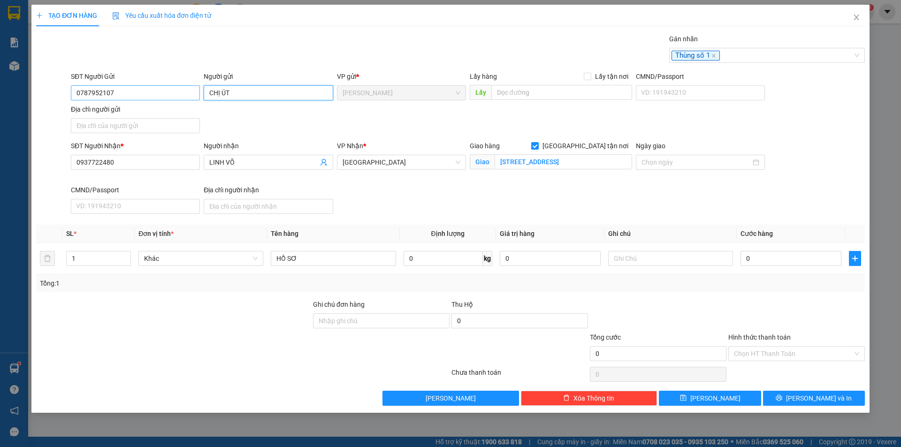
click at [193, 98] on div "SĐT Người Gửi 0787952107 Người gửi CHỊ ÚT VP gửi * [PERSON_NAME] Lấy hàng Lấy t…" at bounding box center [468, 104] width 798 height 66
type input "D"
type input "[PERSON_NAME]"
click at [135, 128] on input "Địa chỉ người gửi" at bounding box center [135, 125] width 129 height 15
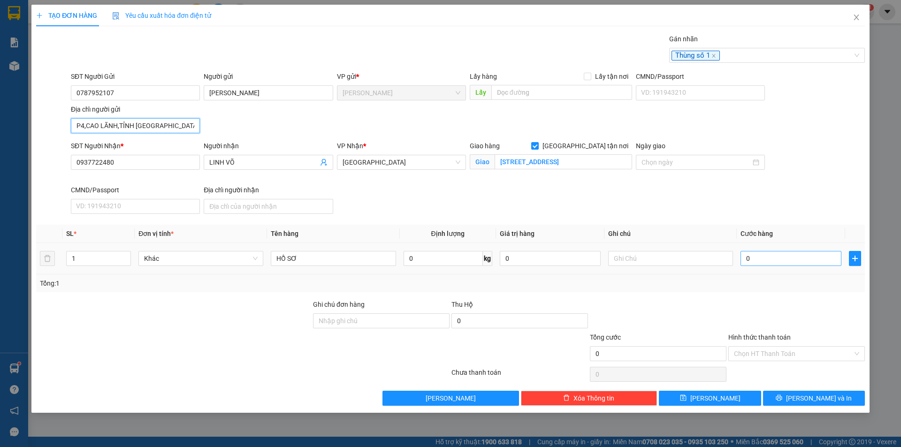
type input "P4,CAO LÃNH,TỈNH [GEOGRAPHIC_DATA]"
click at [789, 265] on input "0" at bounding box center [791, 258] width 101 height 15
type input "8"
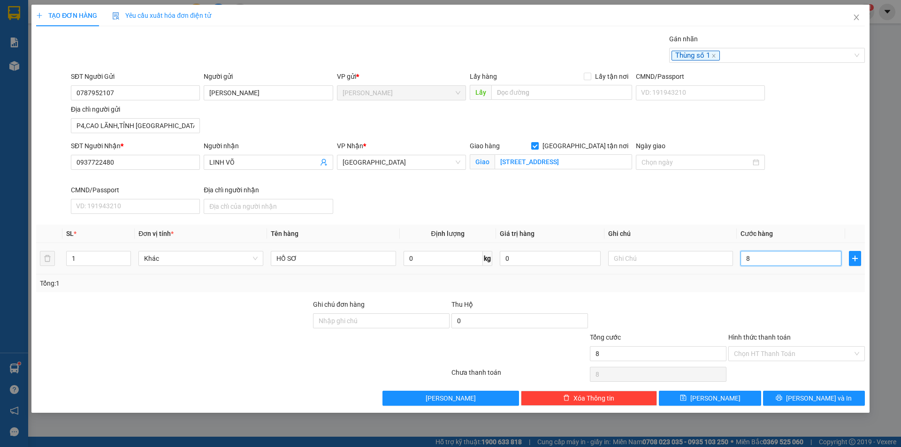
type input "80"
type input "80.000"
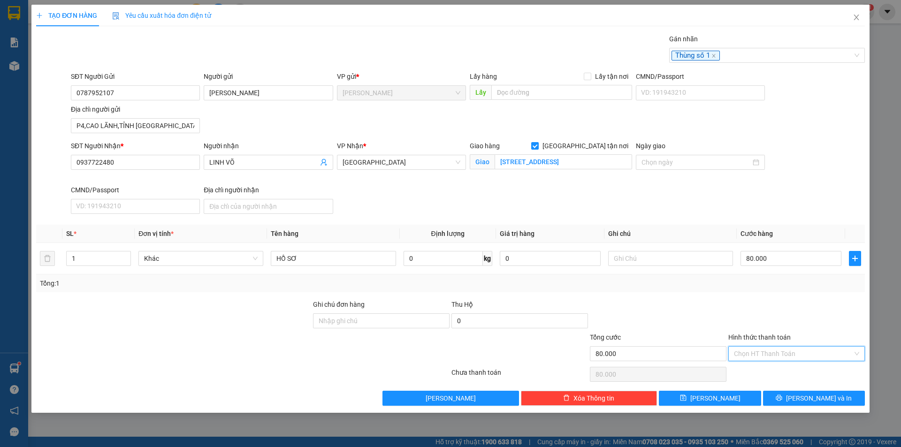
click at [794, 358] on input "Hình thức thanh toán" at bounding box center [793, 354] width 119 height 14
click at [787, 368] on div "Tại văn phòng" at bounding box center [796, 373] width 125 height 10
type input "0"
click at [584, 164] on input "[STREET_ADDRESS]" at bounding box center [564, 161] width 138 height 15
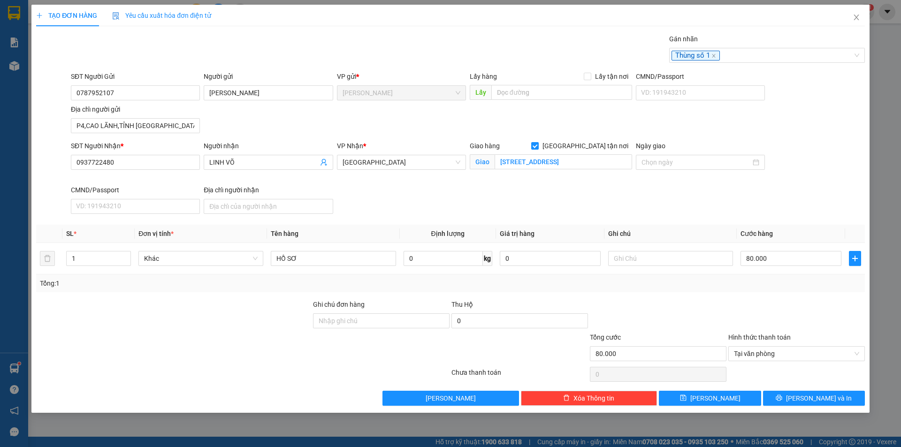
click at [646, 207] on div "SĐT Người Nhận * 0937722480 Người nhận LINH VÕ VP Nhận * [GEOGRAPHIC_DATA] Giao…" at bounding box center [468, 179] width 798 height 77
click at [814, 396] on span "[PERSON_NAME] và In" at bounding box center [819, 398] width 66 height 10
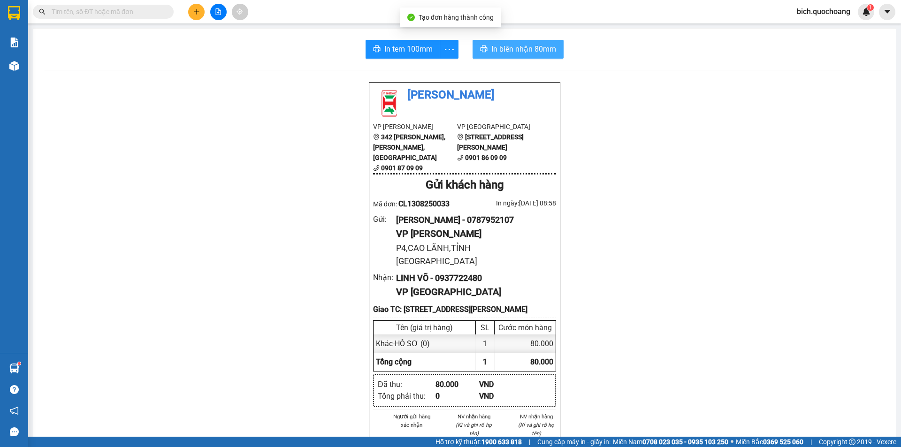
click at [512, 43] on span "In biên nhận 80mm" at bounding box center [523, 49] width 65 height 12
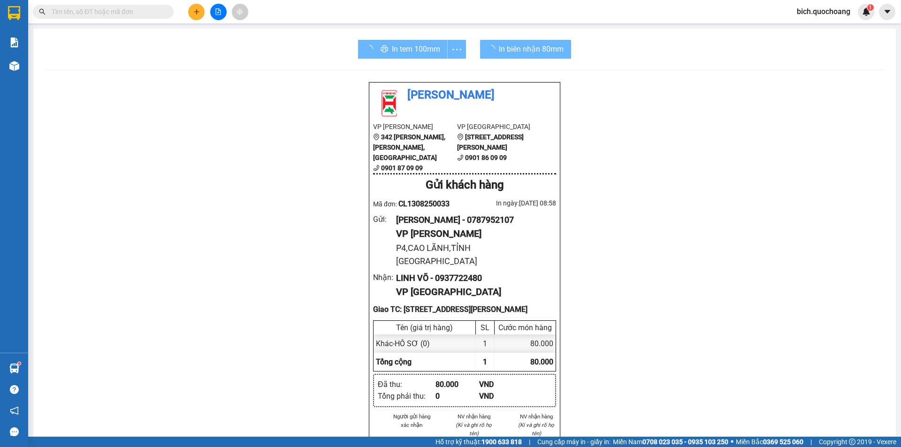
click at [392, 49] on div "In tem 100mm" at bounding box center [412, 49] width 108 height 19
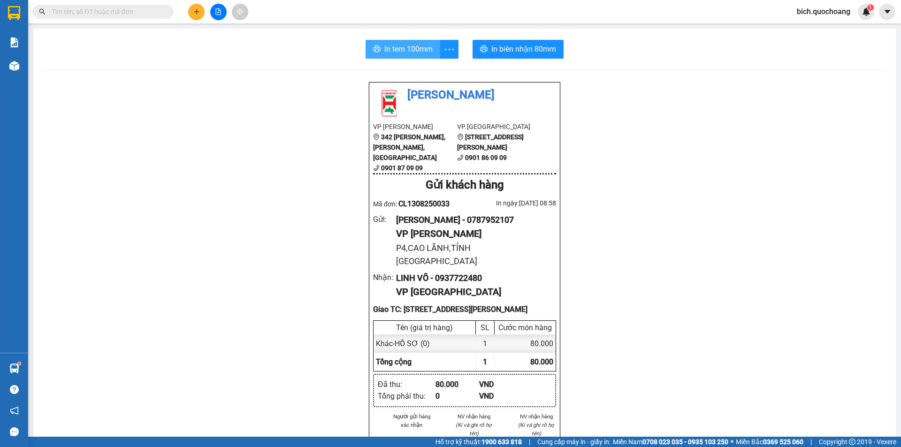
click at [420, 46] on span "In tem 100mm" at bounding box center [408, 49] width 48 height 12
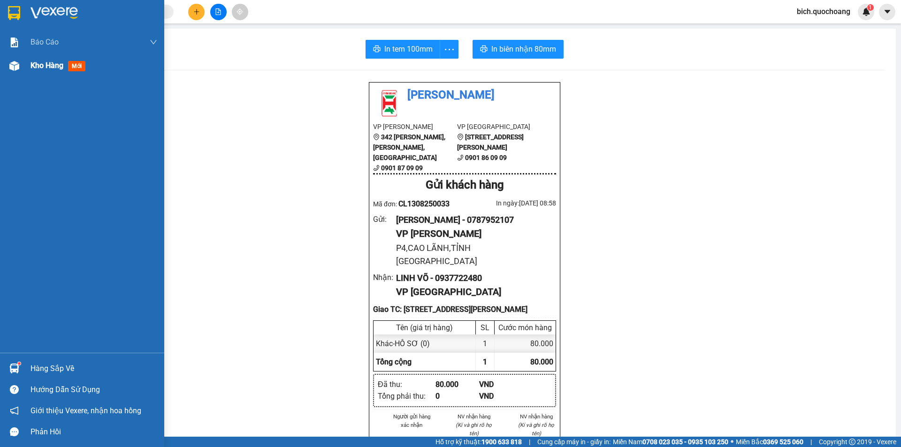
click at [46, 69] on span "Kho hàng" at bounding box center [47, 65] width 33 height 9
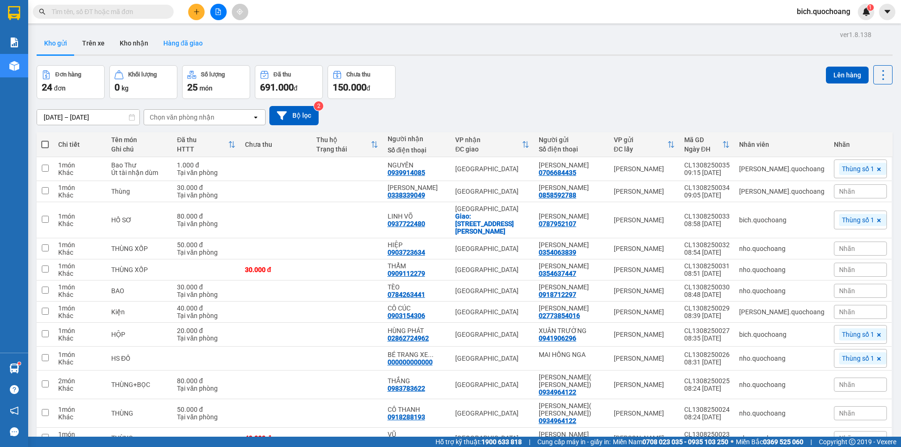
click at [181, 42] on button "Hàng đã giao" at bounding box center [183, 43] width 54 height 23
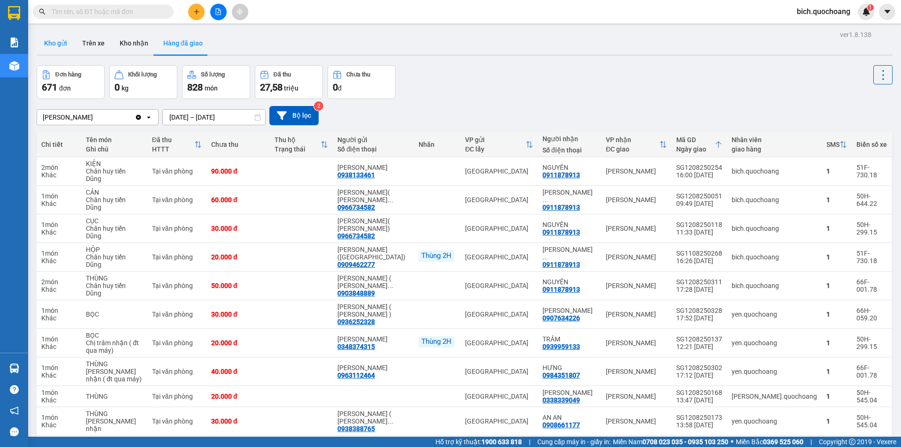
click at [57, 43] on button "Kho gửi" at bounding box center [56, 43] width 38 height 23
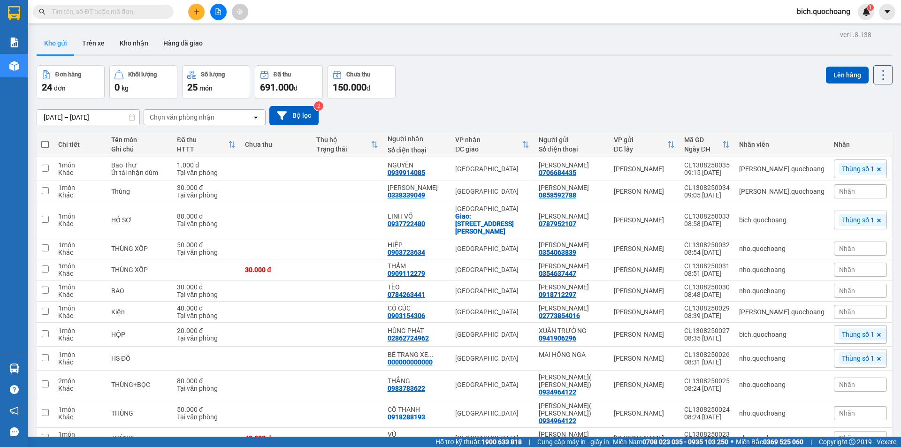
click at [90, 11] on input "text" at bounding box center [107, 12] width 111 height 10
click at [82, 12] on input "text" at bounding box center [107, 12] width 111 height 10
click at [109, 17] on span at bounding box center [103, 12] width 141 height 14
click at [118, 12] on input "text" at bounding box center [107, 12] width 111 height 10
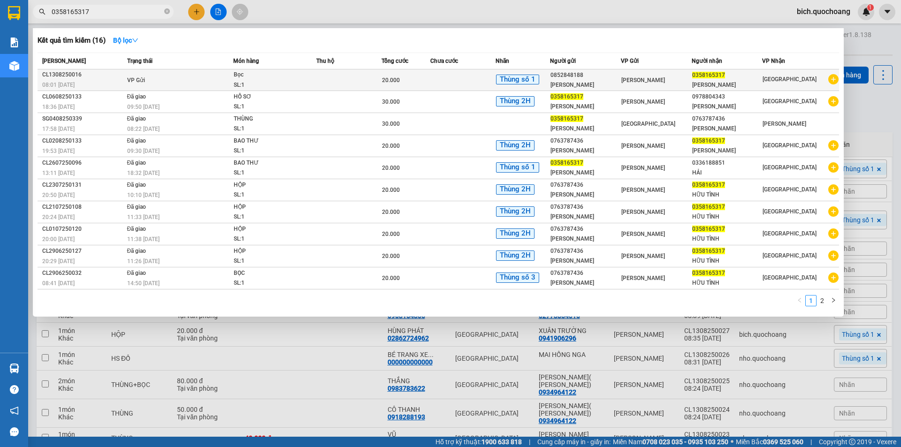
type input "0358165317"
click at [319, 80] on td at bounding box center [348, 80] width 65 height 22
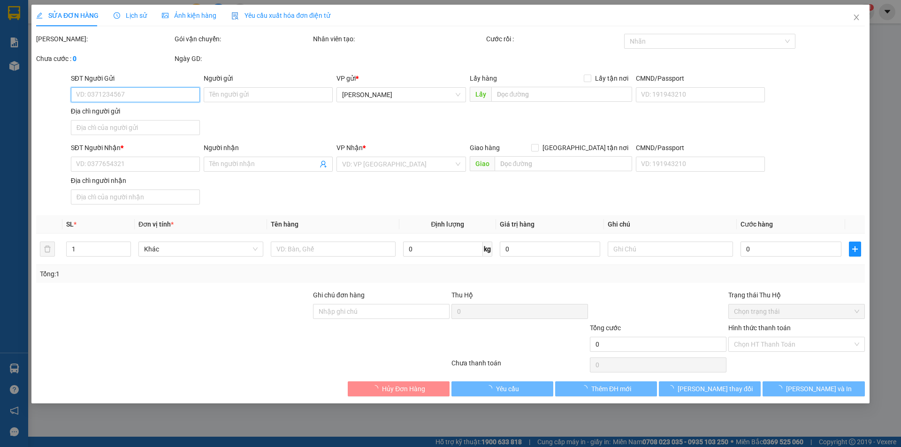
type input "0852848188"
type input "[PERSON_NAME]"
type input "MỸ TRÀ CAO LÃNH ĐỒNG THÁP"
type input "0358165317"
type input "[PERSON_NAME]"
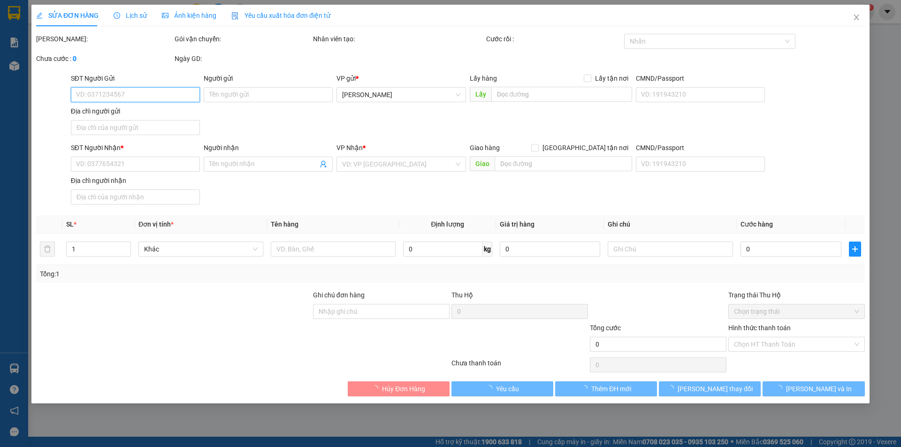
type input "20.000"
type input "0"
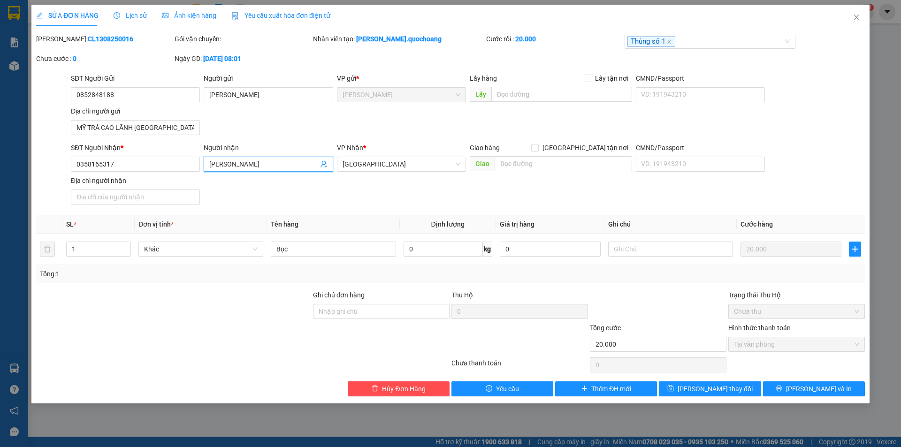
click at [268, 165] on input "[PERSON_NAME]" at bounding box center [263, 164] width 108 height 10
drag, startPoint x: 126, startPoint y: 160, endPoint x: 211, endPoint y: 160, distance: 85.0
click at [97, 167] on input "0358165317" at bounding box center [135, 164] width 129 height 15
click at [860, 15] on icon "close" at bounding box center [857, 18] width 8 height 8
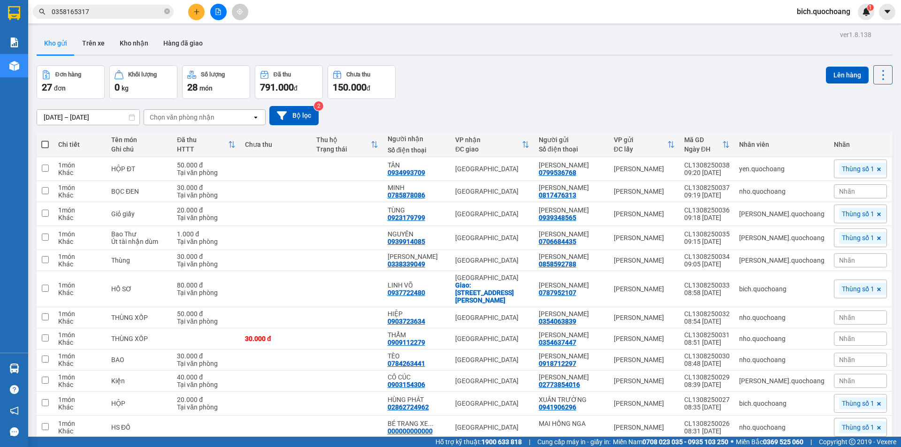
click at [138, 12] on input "0358165317" at bounding box center [107, 12] width 111 height 10
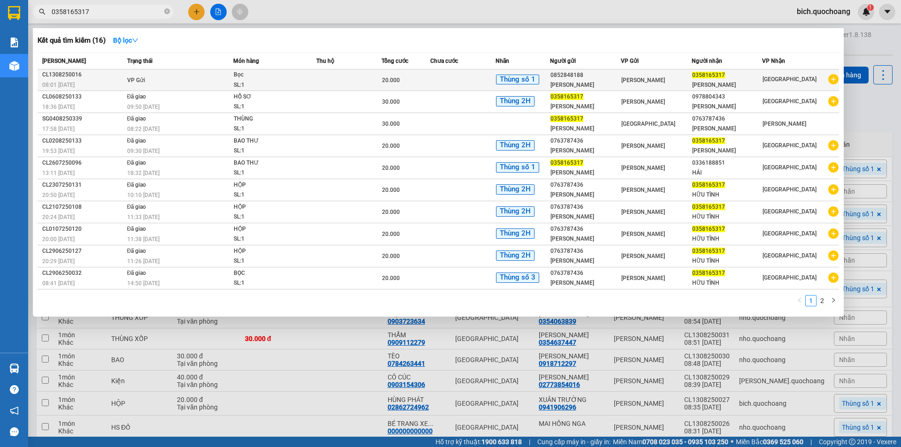
click at [310, 77] on span "Bọc SL: 1" at bounding box center [275, 80] width 82 height 20
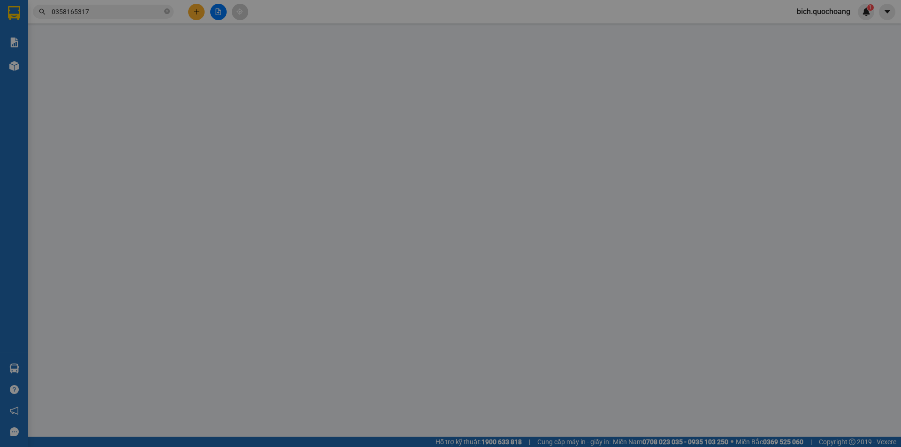
type input "0852848188"
type input "[PERSON_NAME]"
type input "MỸ TRÀ CAO LÃNH ĐỒNG THÁP"
type input "0358165317"
type input "[PERSON_NAME]"
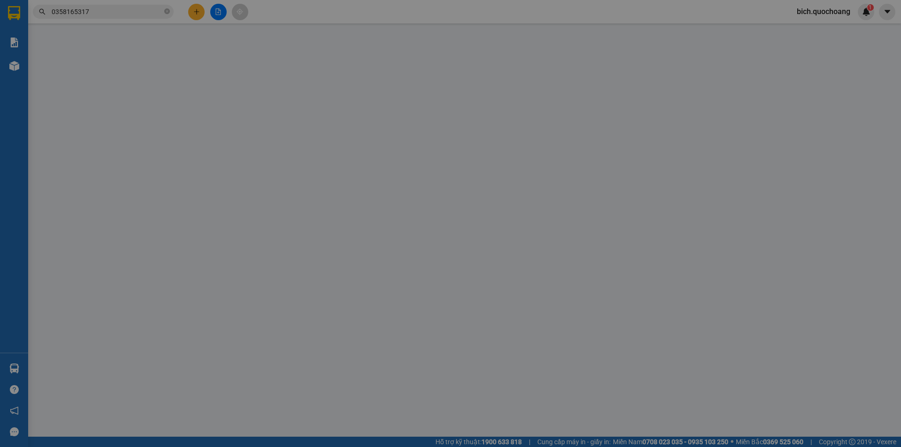
type input "20.000"
type input "0"
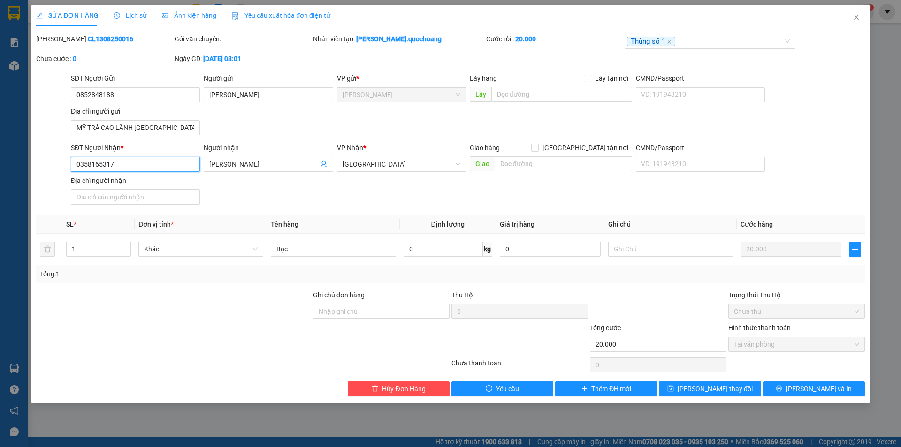
drag, startPoint x: 125, startPoint y: 166, endPoint x: 71, endPoint y: 175, distance: 55.2
click at [71, 175] on div "SĐT Người Nhận * 0358165317 0358165317" at bounding box center [135, 159] width 129 height 33
type input "0978804343"
drag, startPoint x: 279, startPoint y: 160, endPoint x: 201, endPoint y: 172, distance: 78.5
click at [201, 172] on div "SĐT Người Nhận * 0978804343 Người nhận HUỲNH HỮU TÌNH HUỲNH HỮU TÌNH VP Nhận * …" at bounding box center [468, 176] width 798 height 66
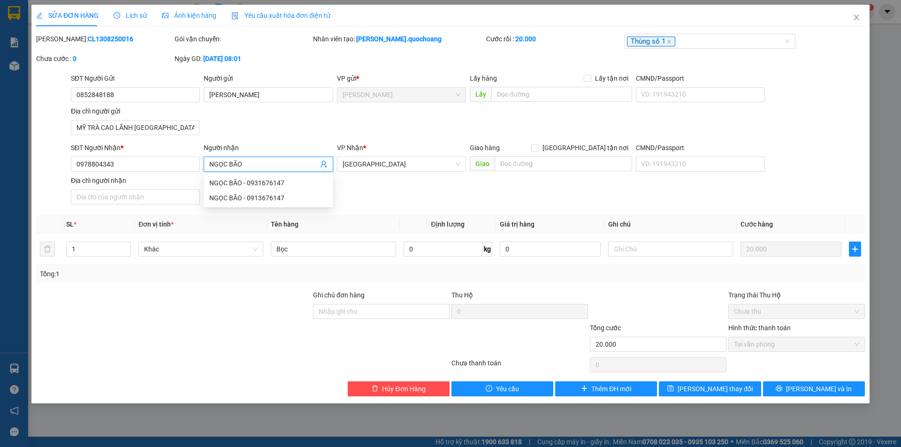
type input "NGỌC BÃO"
click at [817, 209] on div "Total Paid Fee 20.000 Total UnPaid Fee 0 Cash Collection Total Fee Mã ĐH: CL130…" at bounding box center [450, 215] width 829 height 363
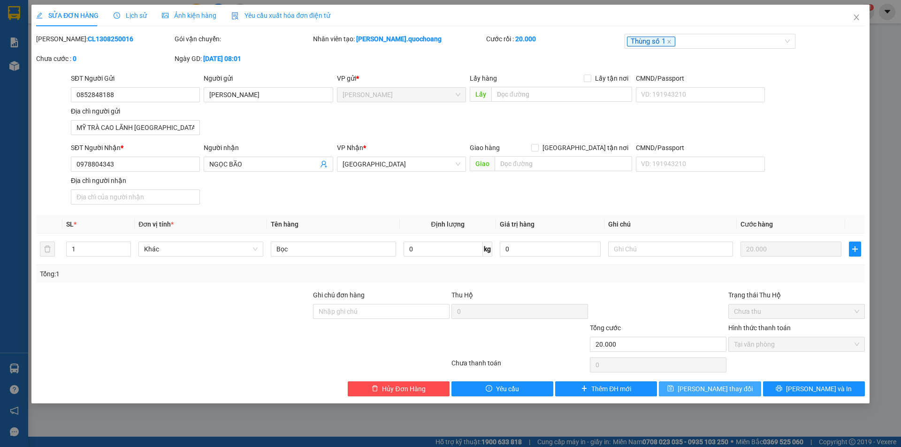
click at [718, 388] on span "[PERSON_NAME] thay đổi" at bounding box center [715, 389] width 75 height 10
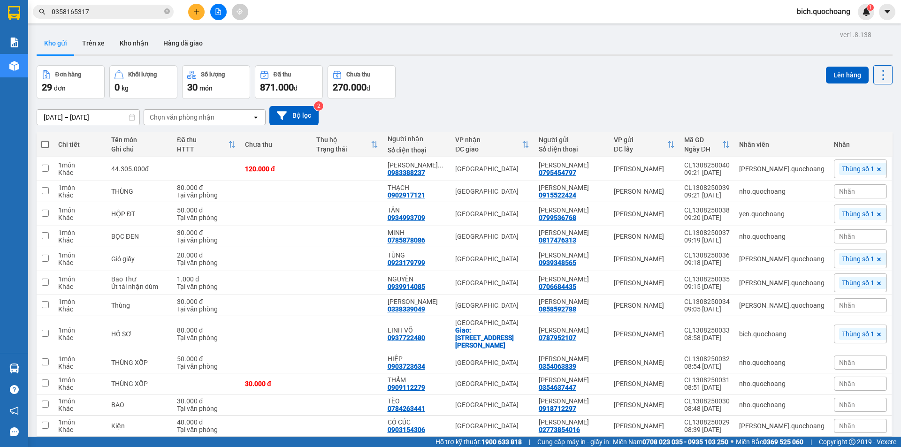
click at [125, 15] on input "0358165317" at bounding box center [107, 12] width 111 height 10
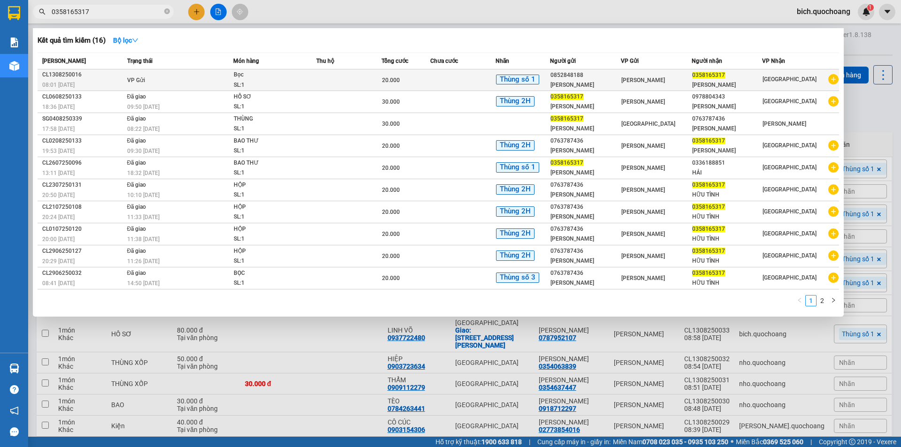
click at [280, 81] on div "SL: 1" at bounding box center [269, 85] width 70 height 10
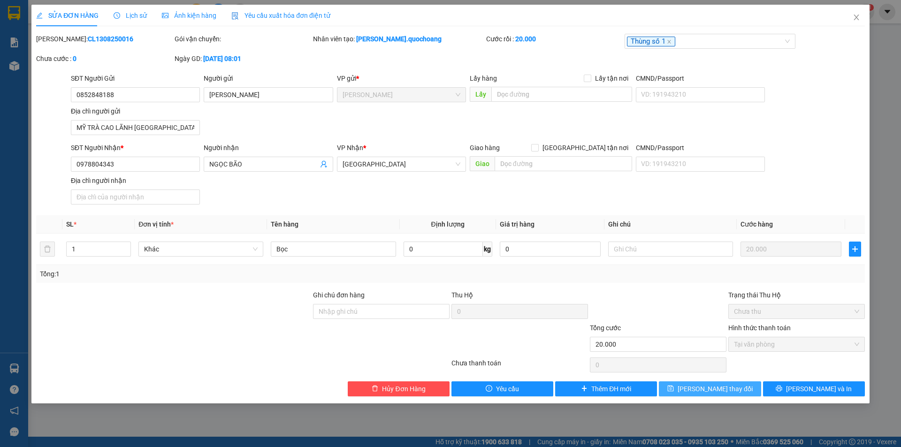
click at [711, 388] on span "[PERSON_NAME] thay đổi" at bounding box center [715, 389] width 75 height 10
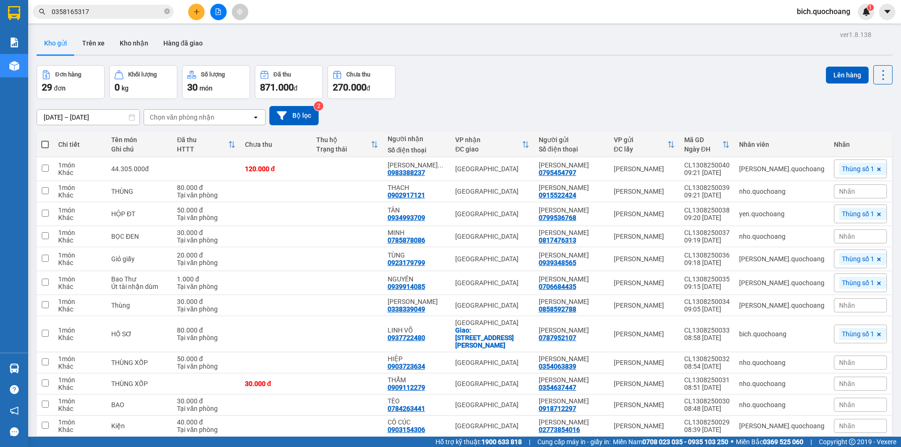
click at [132, 14] on input "0358165317" at bounding box center [107, 12] width 111 height 10
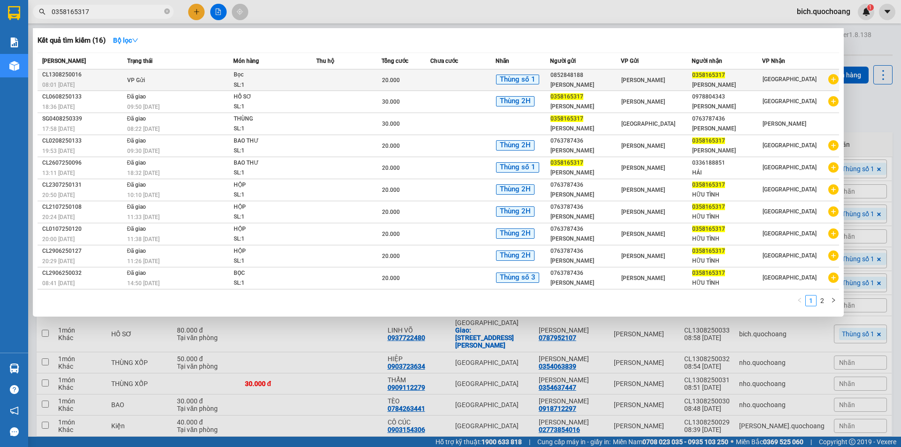
click at [351, 81] on td at bounding box center [348, 80] width 65 height 22
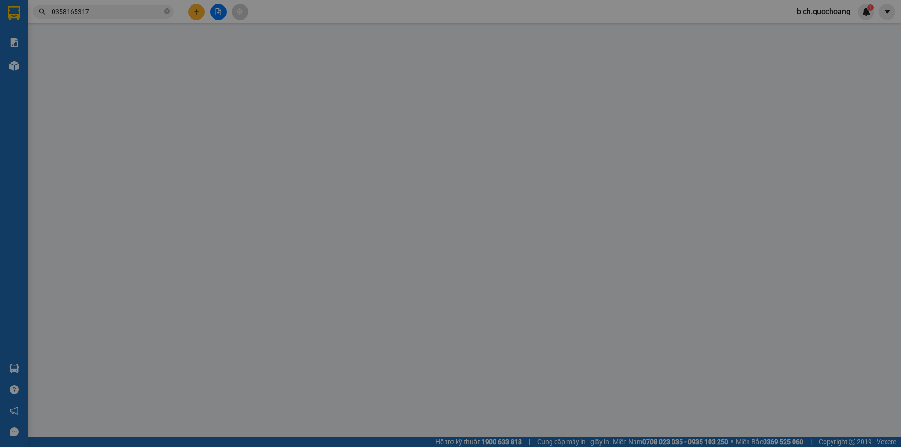
type input "0852848188"
type input "[PERSON_NAME]"
type input "MỸ TRÀ CAO LÃNH ĐỒNG THÁP"
type input "0978804343"
type input "NGỌC BÃO"
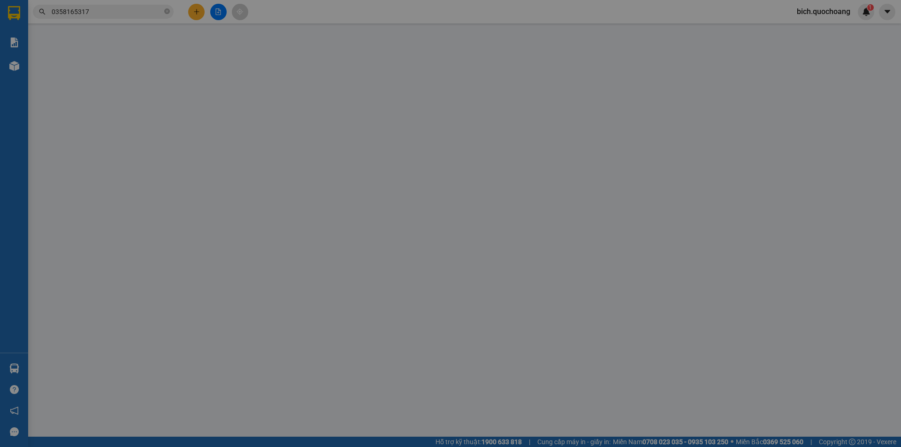
type input "20.000"
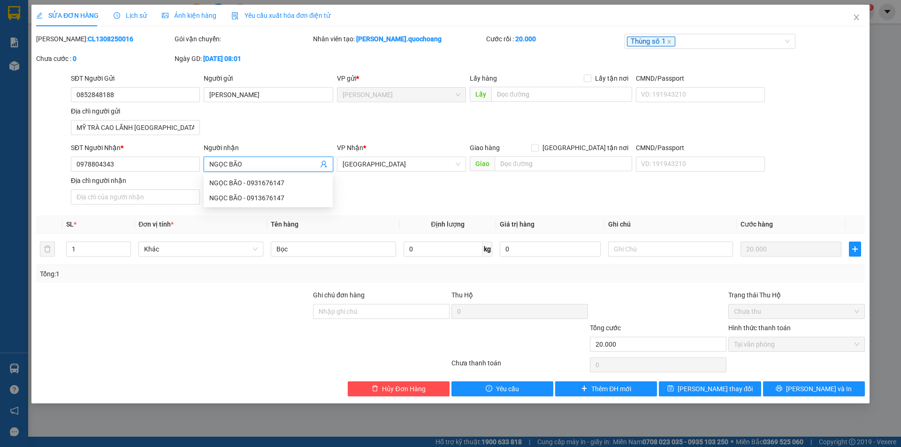
drag, startPoint x: 260, startPoint y: 166, endPoint x: 203, endPoint y: 169, distance: 56.9
click at [207, 168] on span "NGỌC BÃO" at bounding box center [268, 164] width 129 height 15
drag, startPoint x: 114, startPoint y: 164, endPoint x: 22, endPoint y: 168, distance: 91.6
click at [26, 169] on div "SỬA ĐƠN HÀNG Lịch sử Ảnh kiện hàng Yêu cầu xuất hóa đơn điện tử Total Paid Fee …" at bounding box center [450, 223] width 901 height 447
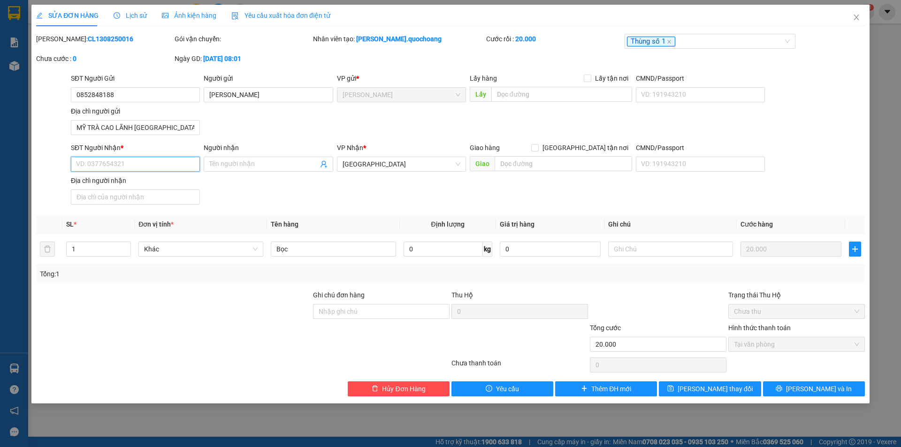
click at [122, 166] on input "SĐT Người Nhận *" at bounding box center [135, 164] width 129 height 15
type input "0358165317"
click at [231, 165] on input "Người nhận" at bounding box center [263, 164] width 108 height 10
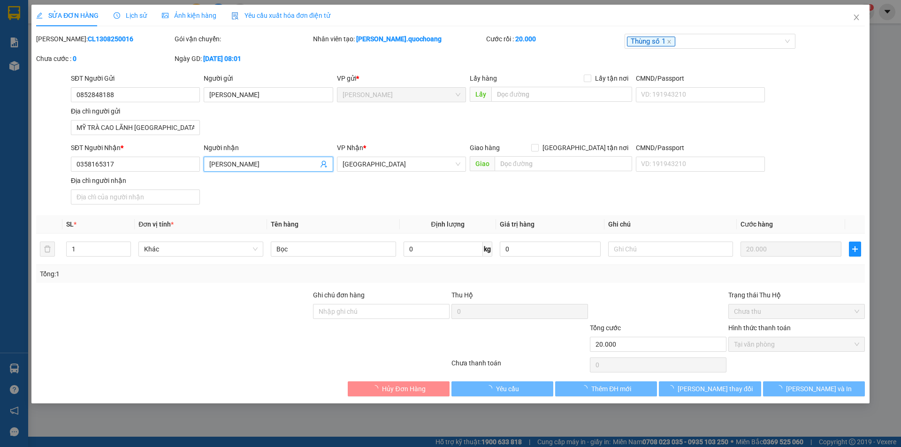
type input "[PERSON_NAME]"
click at [785, 203] on div "SĐT Người Nhận * 0358165317 Người nhận HUỲNH HỮU TÌNH HUỲNH HỮU TÌNH VP Nhận * …" at bounding box center [468, 176] width 798 height 66
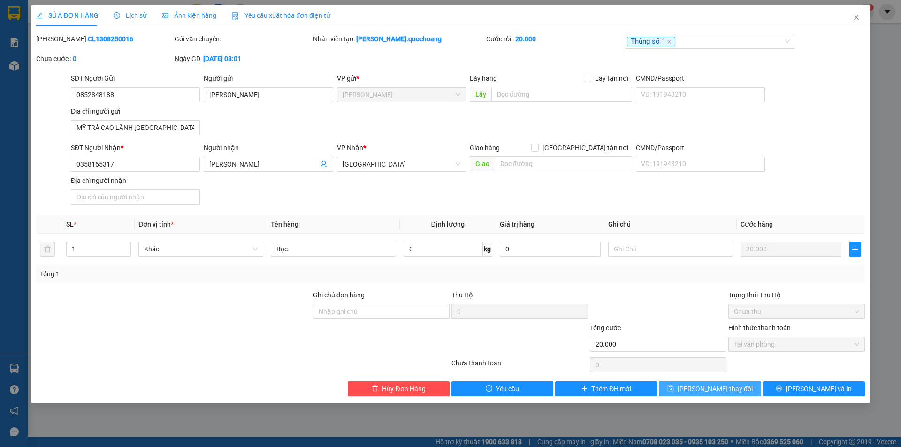
click at [705, 385] on span "[PERSON_NAME] thay đổi" at bounding box center [715, 389] width 75 height 10
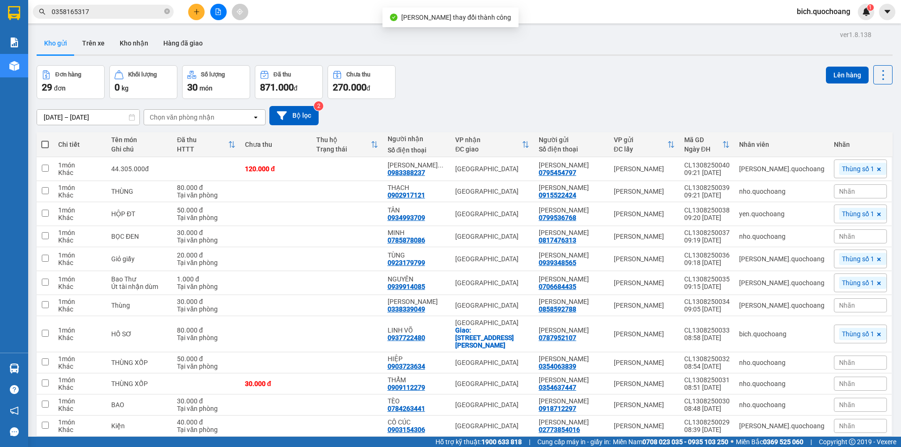
click at [108, 15] on input "0358165317" at bounding box center [107, 12] width 111 height 10
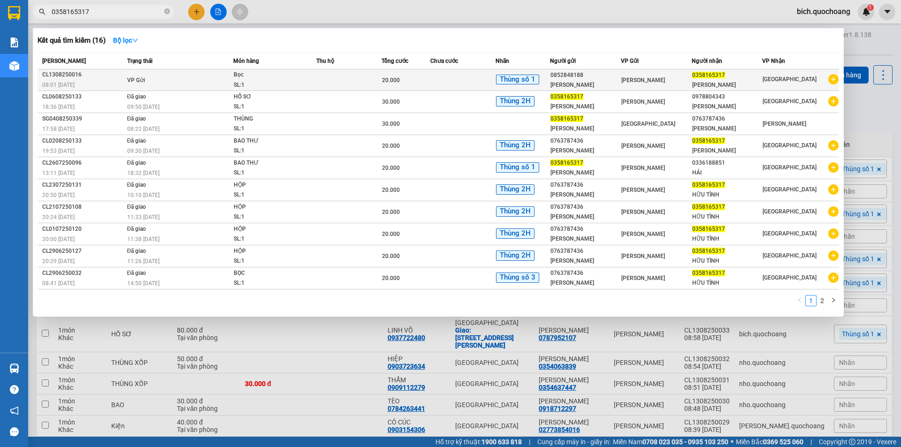
click at [319, 87] on td at bounding box center [348, 80] width 65 height 22
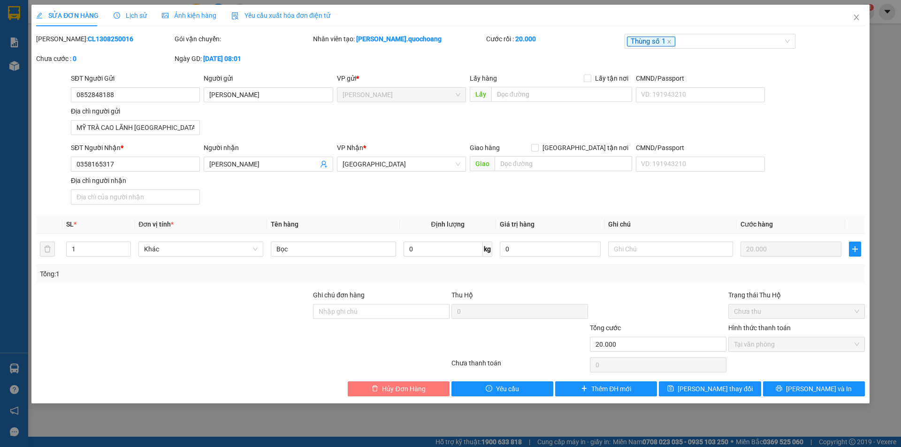
click at [395, 392] on span "Hủy Đơn Hàng" at bounding box center [403, 389] width 43 height 10
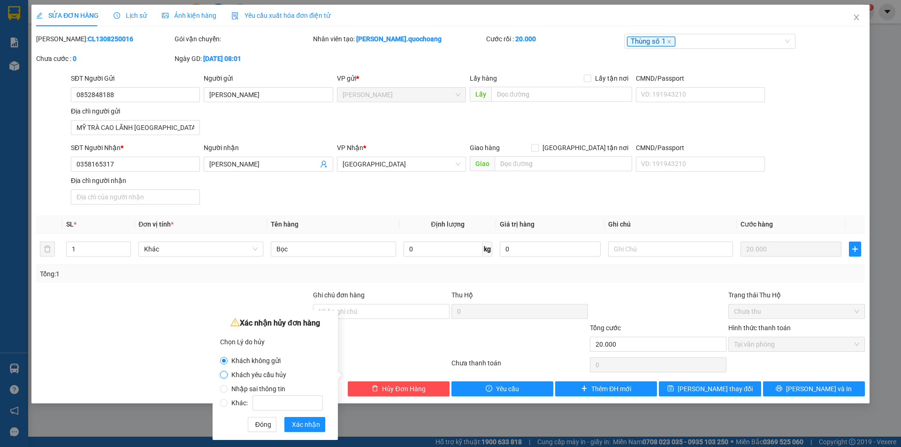
click at [223, 375] on input "Khách yêu cầu hủy" at bounding box center [224, 375] width 8 height 8
radio input "true"
radio input "false"
click at [303, 421] on span "Xác nhận" at bounding box center [306, 425] width 28 height 10
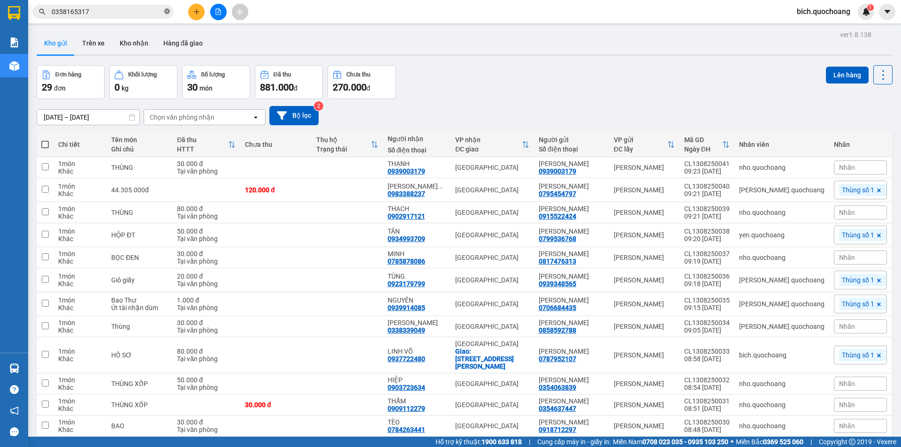
click at [166, 12] on icon "close-circle" at bounding box center [167, 11] width 6 height 6
click at [196, 14] on icon "plus" at bounding box center [196, 11] width 7 height 7
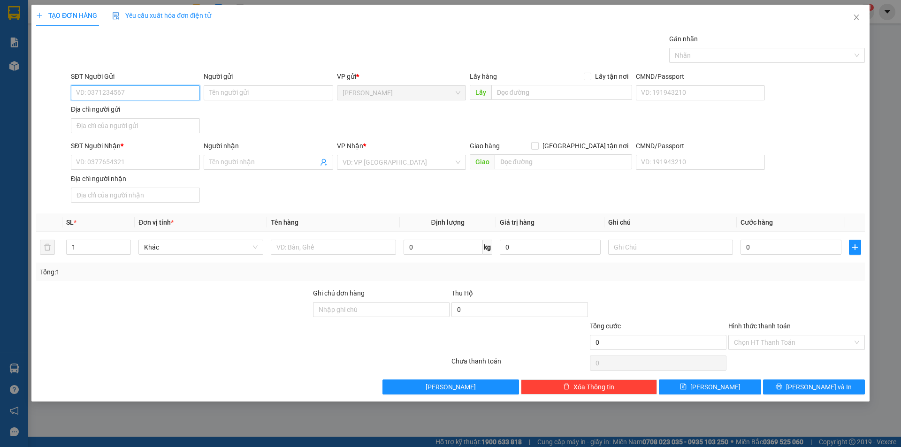
click at [126, 91] on input "SĐT Người Gửi" at bounding box center [135, 92] width 129 height 15
type input "0852848188"
click at [182, 107] on div "0852848188 - NGUYỄN ĐẶNG THU THỦY" at bounding box center [136, 112] width 118 height 10
type input "[PERSON_NAME]"
type input "0852848188"
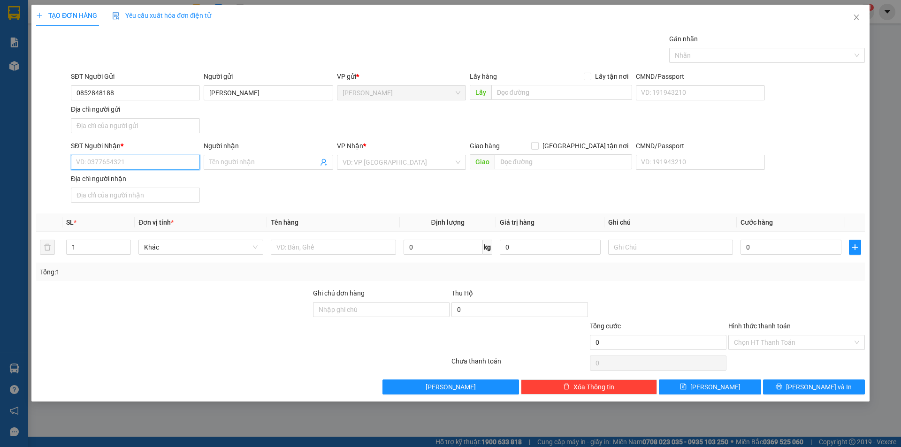
click at [111, 159] on input "SĐT Người Nhận *" at bounding box center [135, 162] width 129 height 15
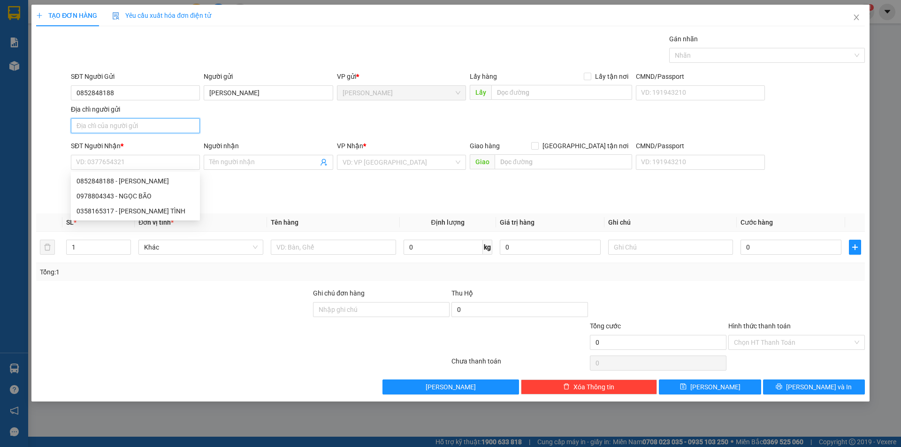
click at [179, 130] on input "Địa chỉ người gửi" at bounding box center [135, 125] width 129 height 15
type input "MỸ TRÀ,TỈNH ĐỒNG THÁP"
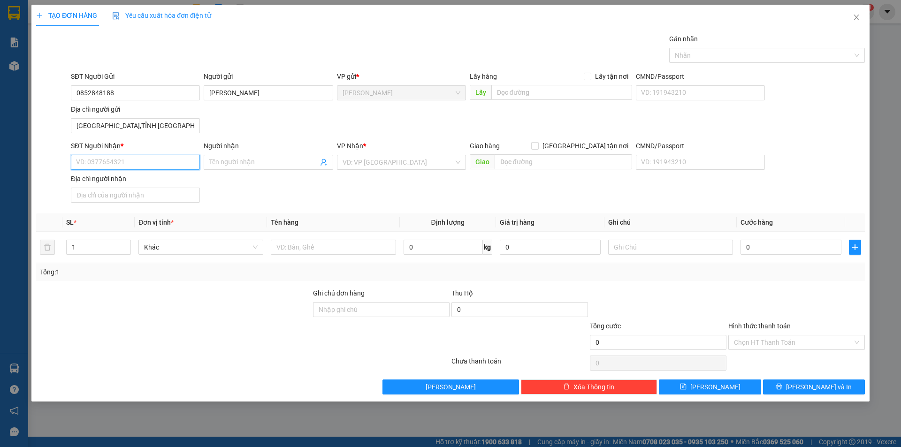
click at [121, 155] on input "SĐT Người Nhận *" at bounding box center [135, 162] width 129 height 15
click at [706, 57] on div at bounding box center [763, 55] width 182 height 11
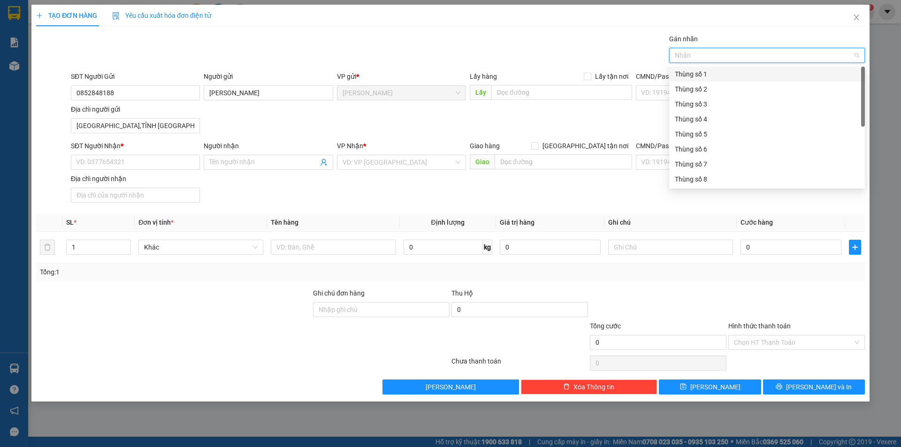
click at [705, 78] on div "Thùng số 1" at bounding box center [767, 74] width 184 height 10
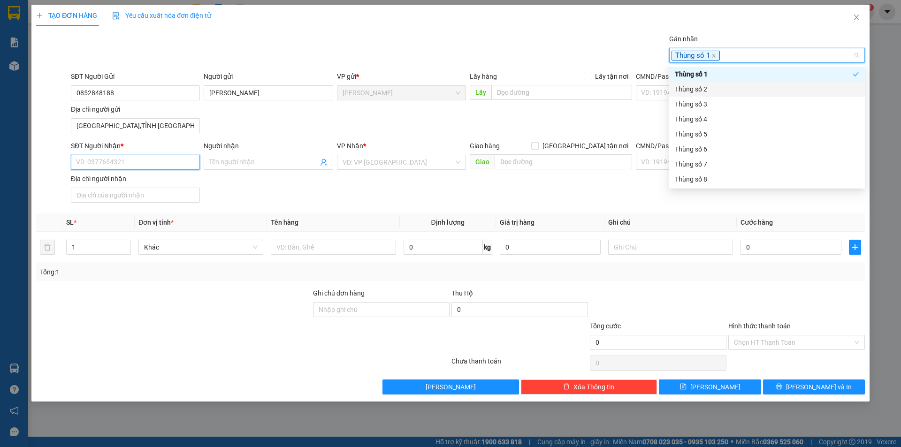
click at [115, 164] on input "SĐT Người Nhận *" at bounding box center [135, 162] width 129 height 15
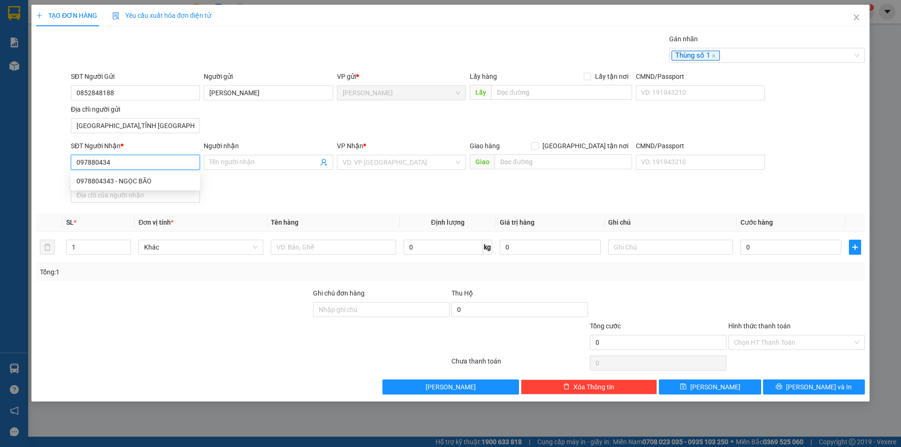
type input "0978804343"
click at [137, 178] on div "0978804343 - NGỌC BÃO" at bounding box center [136, 181] width 118 height 10
type input "NGỌC BÃO"
type input "0978804343"
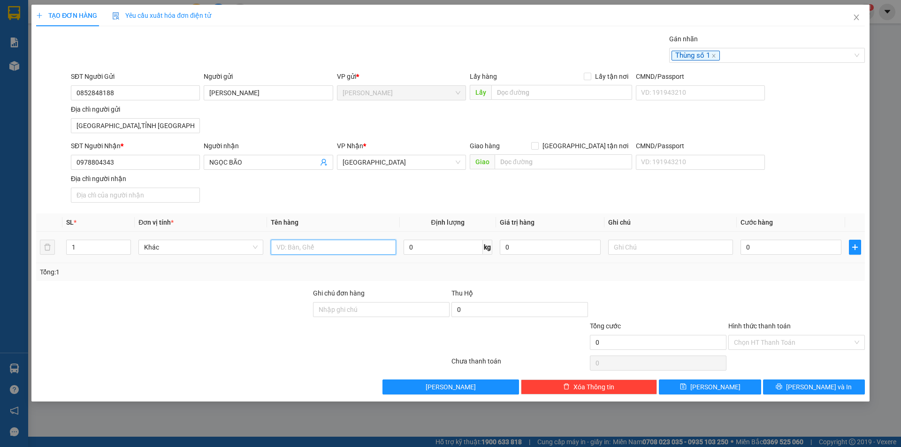
click at [337, 240] on input "text" at bounding box center [333, 247] width 125 height 15
type input "BỌC"
click at [781, 254] on input "0" at bounding box center [791, 247] width 101 height 15
type input "2"
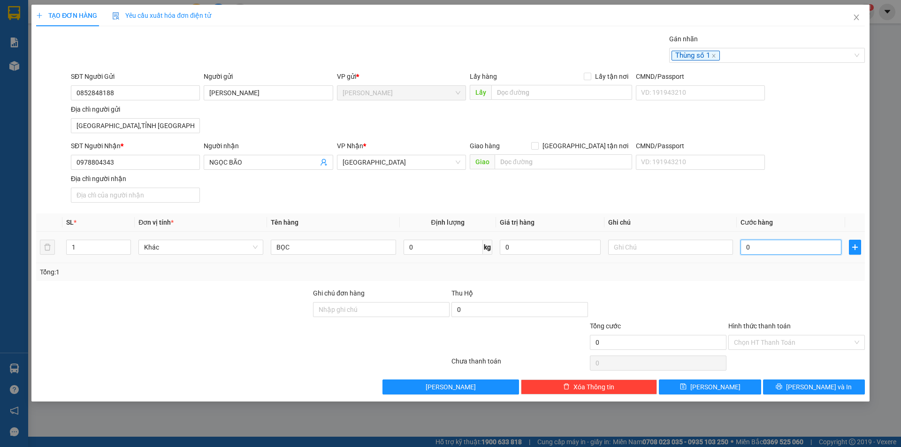
type input "2"
type input "20"
type input "20.000"
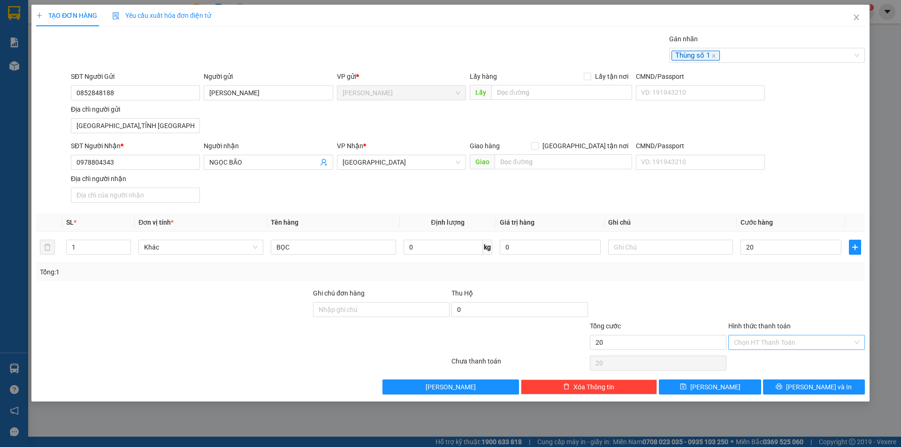
type input "20.000"
click at [781, 340] on input "Hình thức thanh toán" at bounding box center [793, 343] width 119 height 14
drag, startPoint x: 777, startPoint y: 364, endPoint x: 784, endPoint y: 364, distance: 6.6
click at [778, 364] on div "Tại văn phòng" at bounding box center [796, 361] width 125 height 10
type input "0"
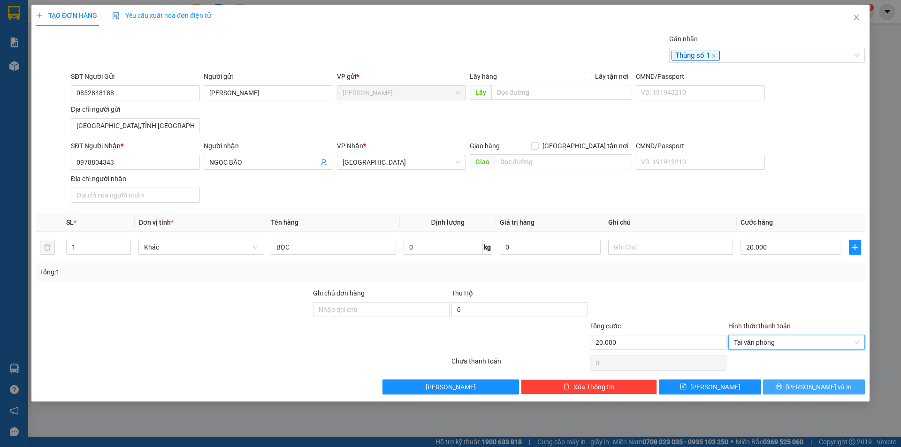
click at [794, 389] on button "[PERSON_NAME] và In" at bounding box center [814, 387] width 102 height 15
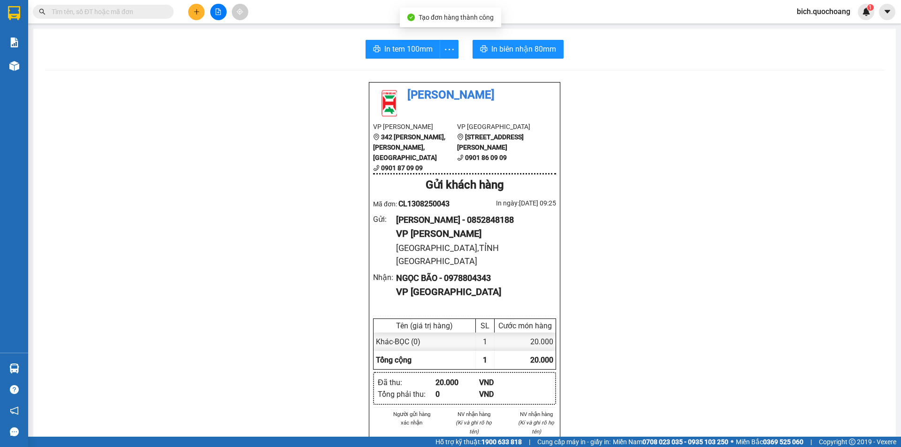
click at [534, 59] on div "In tem 100mm In biên nhận 80mm Quốc Hoàng VP Cao Lãnh 342 Nguyễn Huệ, P Mỹ Phú,…" at bounding box center [464, 402] width 863 height 747
click at [534, 57] on button "In biên nhận 80mm" at bounding box center [518, 49] width 91 height 19
click at [403, 48] on span "In tem 100mm" at bounding box center [408, 49] width 48 height 12
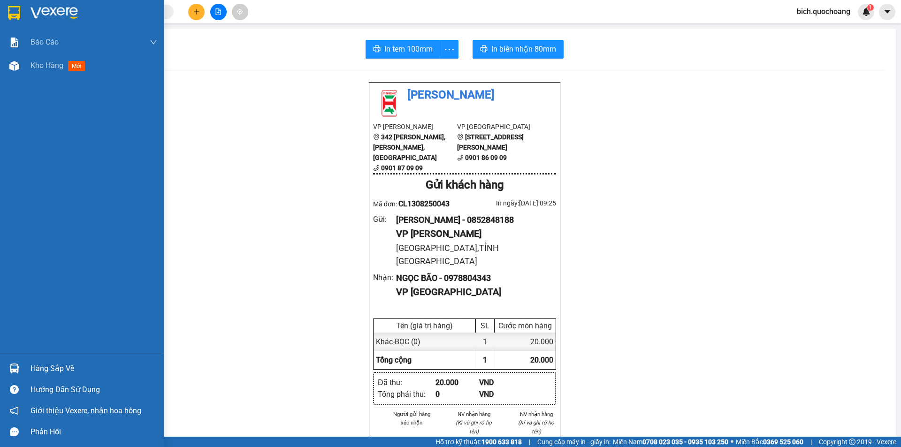
click at [57, 69] on span "Kho hàng" at bounding box center [47, 65] width 33 height 9
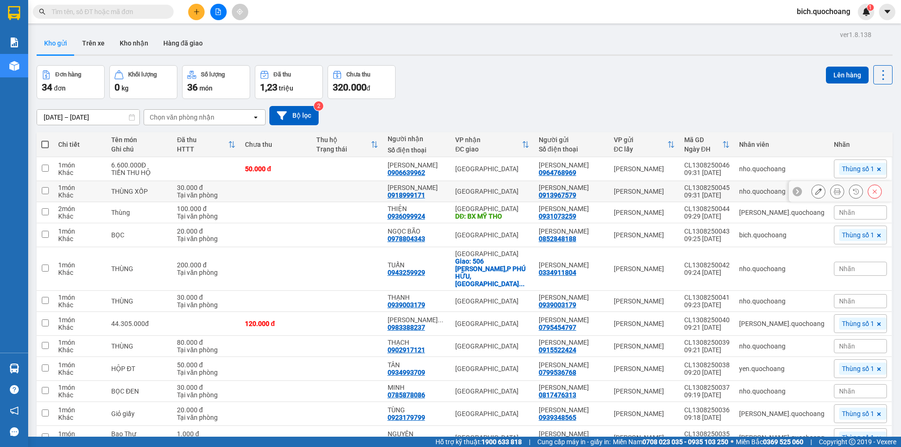
click at [835, 193] on button at bounding box center [837, 192] width 13 height 16
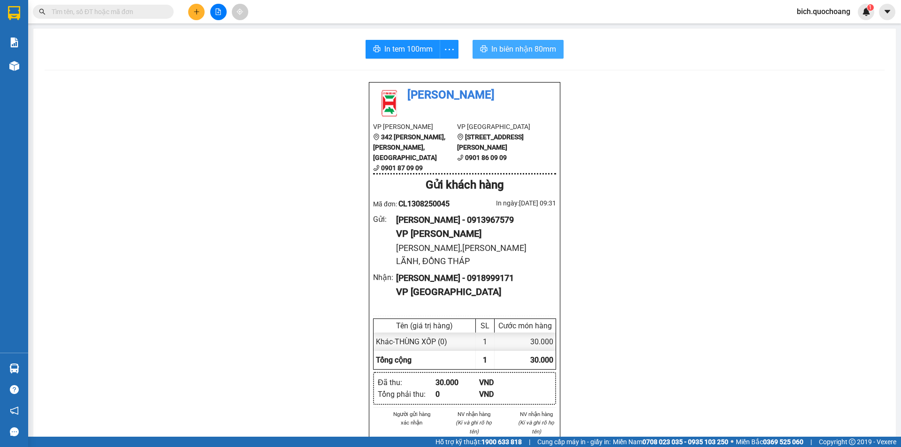
click at [503, 47] on span "In biên nhận 80mm" at bounding box center [523, 49] width 65 height 12
click at [415, 52] on span "In tem 100mm" at bounding box center [408, 49] width 48 height 12
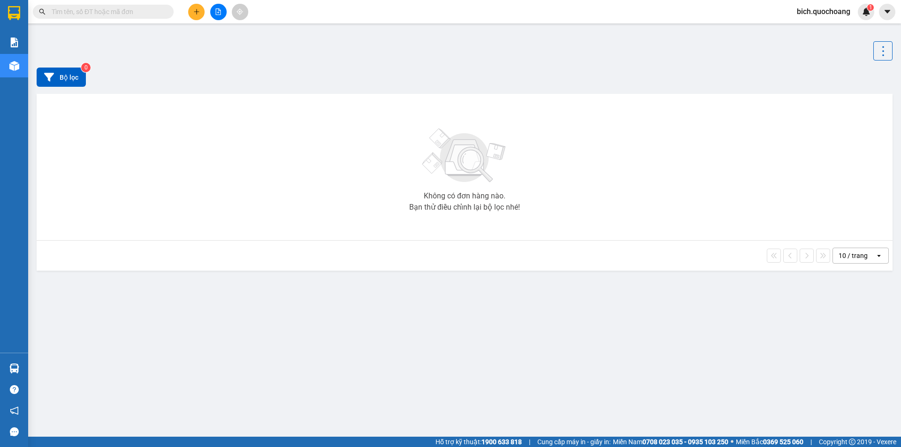
click at [130, 11] on input "text" at bounding box center [107, 12] width 111 height 10
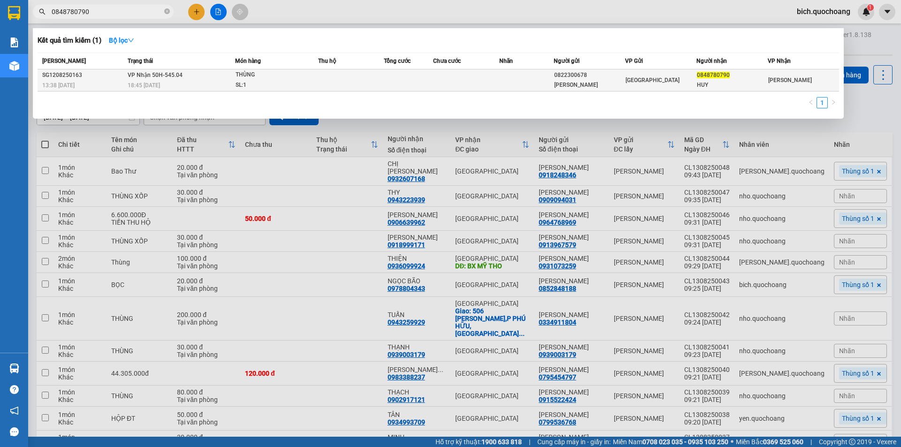
type input "0848780790"
click at [462, 83] on td at bounding box center [466, 80] width 66 height 22
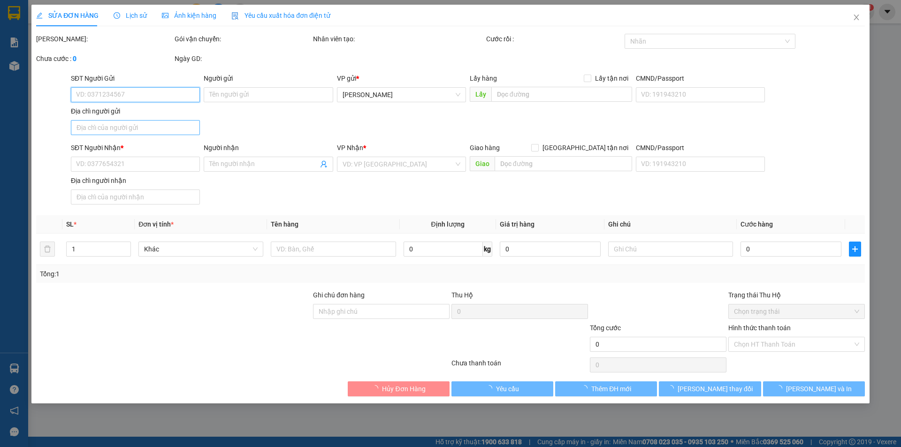
type input "0822300678"
type input "LÊ HOÀNG PHÚC"
type input "SỐ 3 ĐỒ SƠN P TÂN SƠN NHẤT HCM"
type input "0848780790"
type input "HUY"
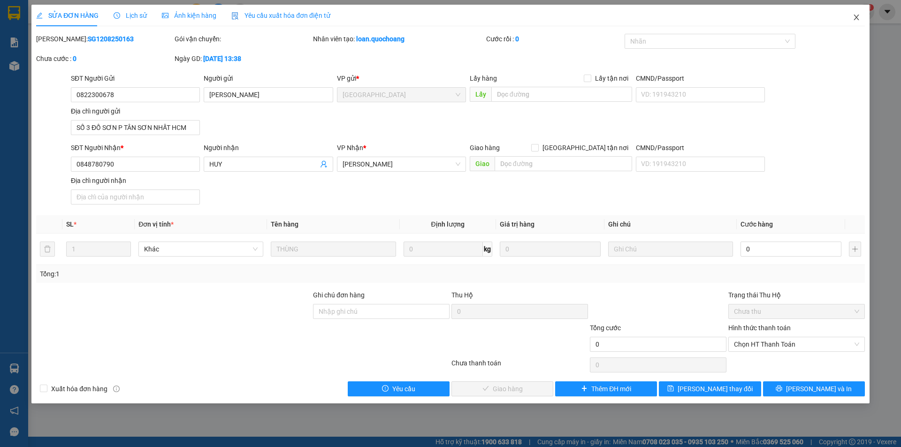
click at [857, 21] on icon "close" at bounding box center [857, 18] width 8 height 8
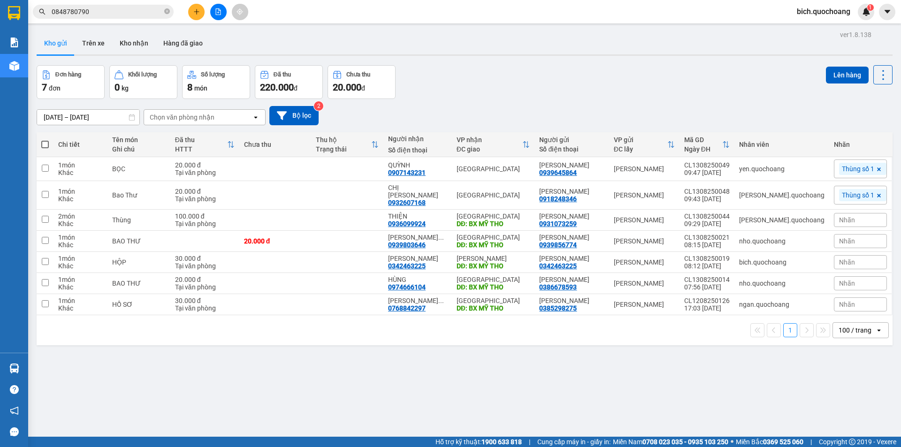
click at [120, 11] on input "0848780790" at bounding box center [107, 12] width 111 height 10
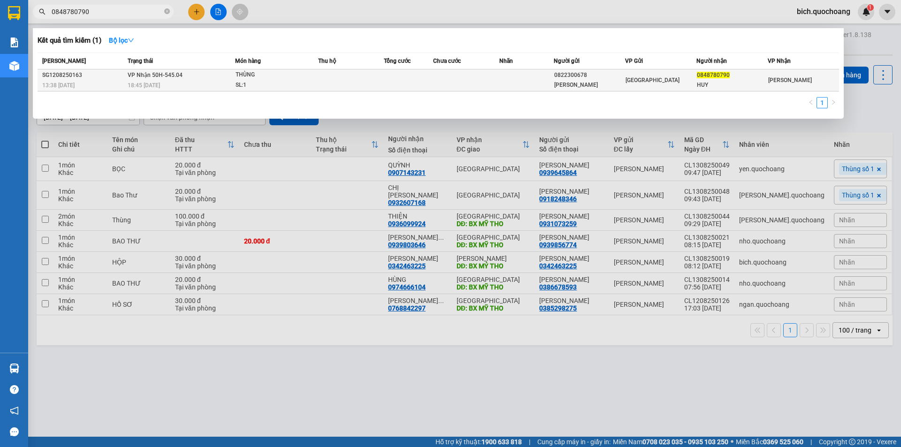
click at [388, 73] on td at bounding box center [408, 80] width 49 height 22
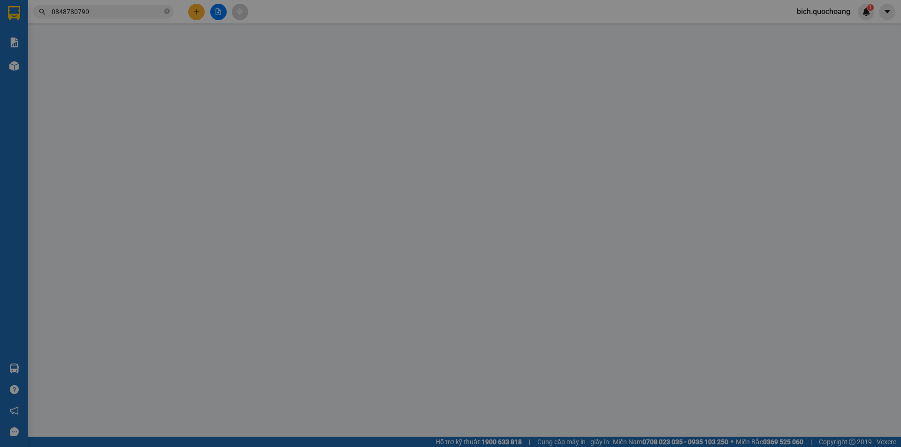
type input "0822300678"
type input "LÊ HOÀNG PHÚC"
type input "SỐ 3 ĐỒ SƠN P TÂN SƠN NHẤT HCM"
type input "0848780790"
type input "HUY"
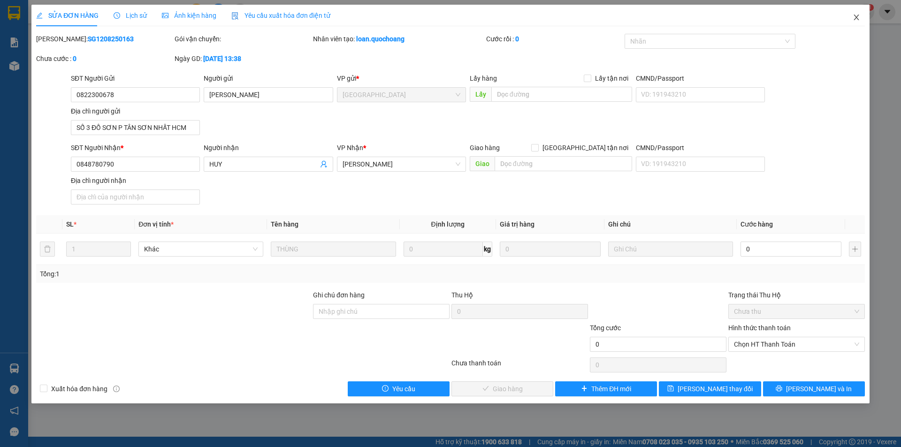
click at [859, 11] on span "Close" at bounding box center [856, 18] width 26 height 26
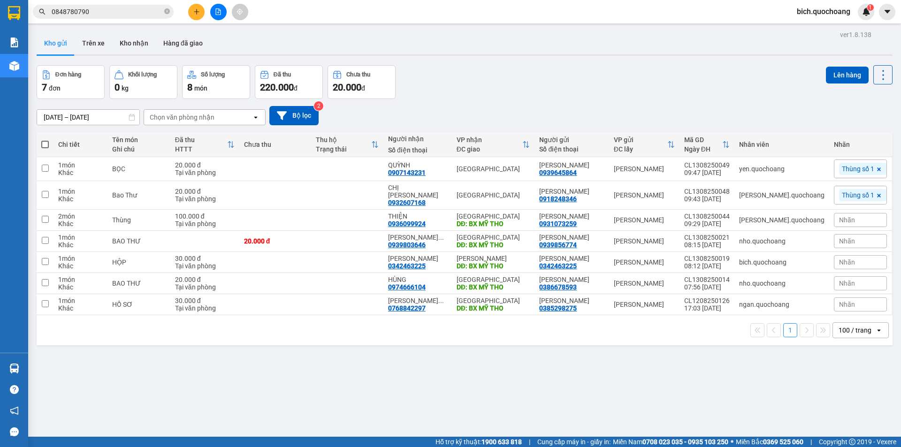
click at [122, 11] on input "0848780790" at bounding box center [107, 12] width 111 height 10
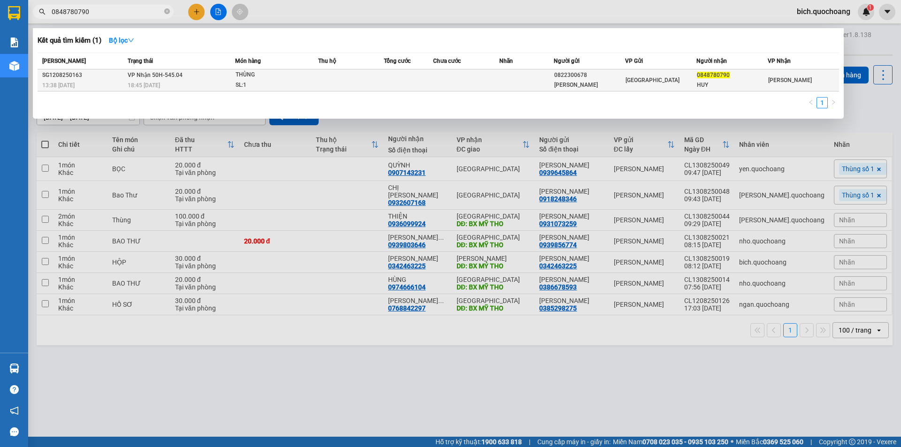
click at [438, 83] on td at bounding box center [466, 80] width 66 height 22
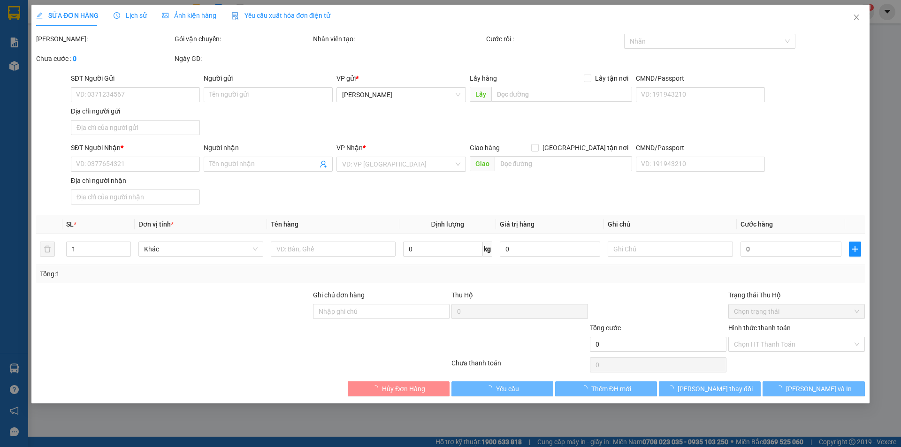
type input "0822300678"
type input "LÊ HOÀNG PHÚC"
type input "SỐ 3 ĐỒ SƠN P TÂN SƠN NHẤT HCM"
type input "0848780790"
type input "HUY"
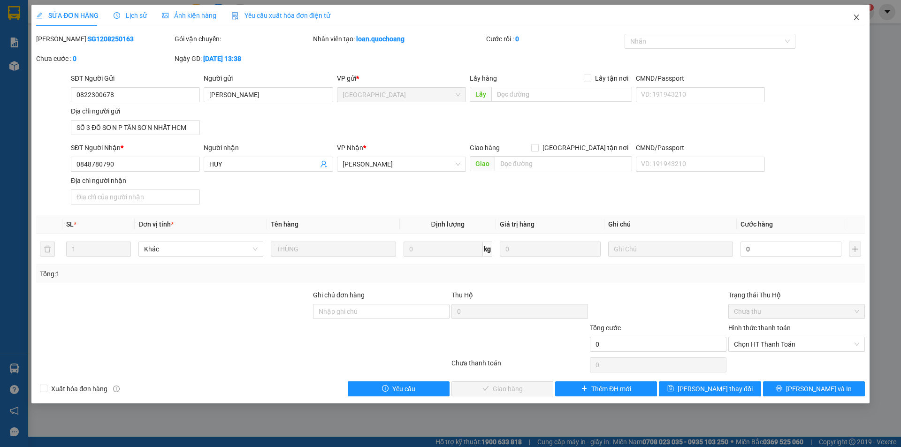
click at [855, 17] on icon "close" at bounding box center [857, 18] width 8 height 8
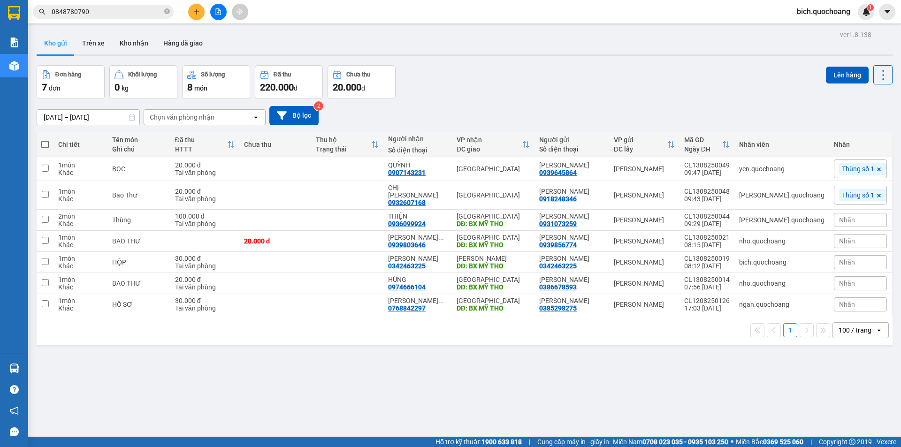
click at [144, 13] on input "0848780790" at bounding box center [107, 12] width 111 height 10
